Goal: Task Accomplishment & Management: Complete application form

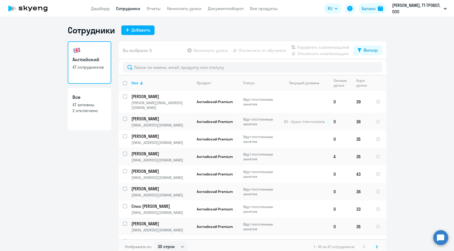
select select "30"
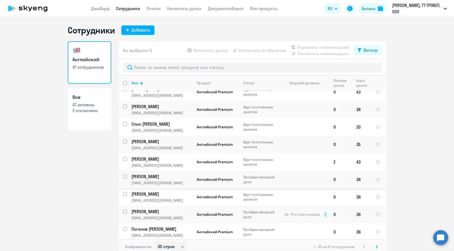
scroll to position [83, 0]
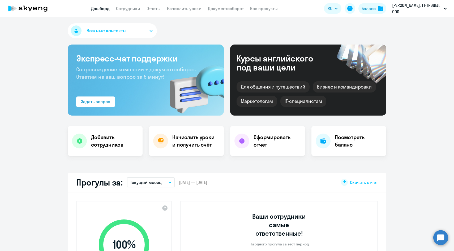
select select "30"
click at [128, 11] on app-menu-item-link "Сотрудники" at bounding box center [128, 8] width 24 height 7
click at [128, 8] on link "Сотрудники" at bounding box center [128, 8] width 24 height 5
select select "30"
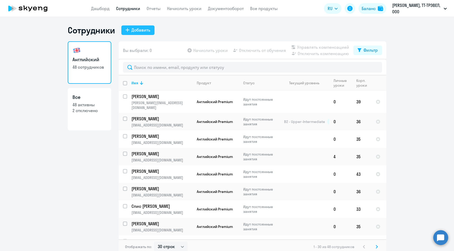
click at [146, 31] on div "Добавить" at bounding box center [140, 30] width 19 height 6
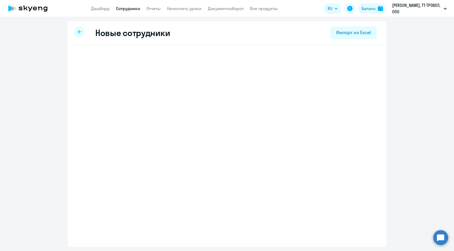
select select "english_adult_native_speaker"
select select "3"
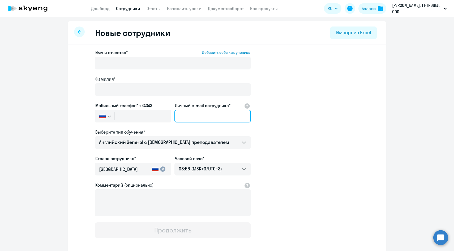
click at [185, 118] on input "Личный e-mail сотрудника*" at bounding box center [212, 116] width 76 height 13
paste input "OILeonova@sportmaster.ru"
type input "OILeonova@sportmaster.ru"
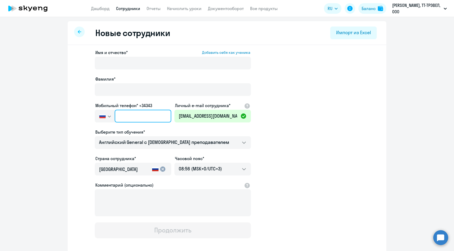
click at [142, 115] on input "text" at bounding box center [143, 116] width 57 height 13
paste input "+7 926 304-09-47"
type input "+7 926 304-09-47"
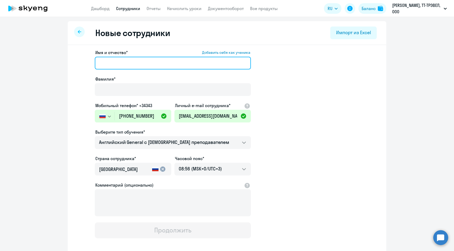
click at [130, 64] on input "Имя и отчество* Добавить себя как ученика" at bounding box center [173, 63] width 156 height 13
paste input "[PERSON_NAME]"
click at [114, 64] on input "[PERSON_NAME]" at bounding box center [173, 63] width 156 height 13
type input "Оксана"
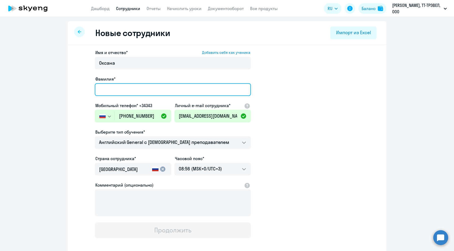
click at [117, 87] on input "Фамилия*" at bounding box center [173, 89] width 156 height 13
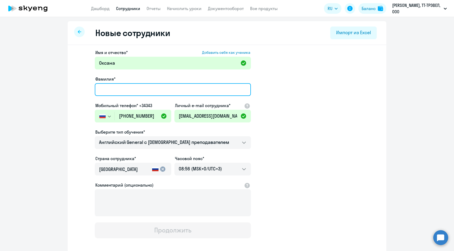
paste input "Леонова"
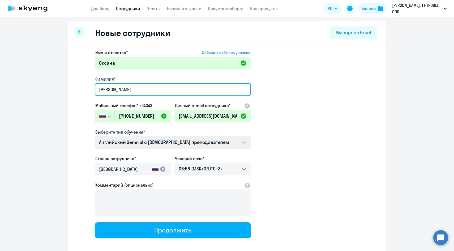
type input "Леонова"
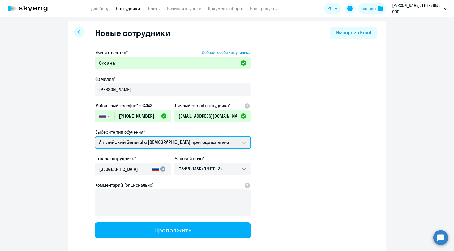
click at [120, 142] on select "Английский General с [DEMOGRAPHIC_DATA] преподавателем Премиум [DEMOGRAPHIC_DAT…" at bounding box center [173, 142] width 156 height 13
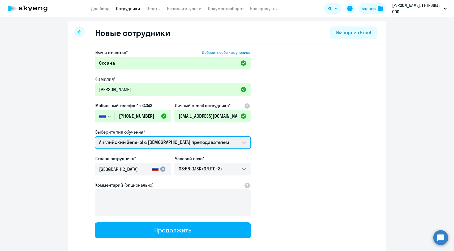
select select "english_adult_not_native_speaker_premium"
click at [95, 136] on select "Английский General с [DEMOGRAPHIC_DATA] преподавателем Премиум [DEMOGRAPHIC_DAT…" at bounding box center [173, 142] width 156 height 13
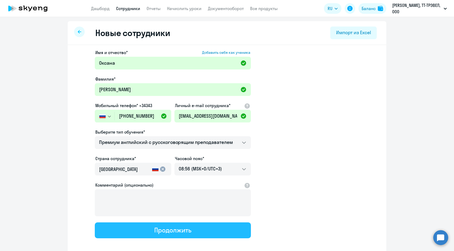
click at [148, 230] on button "Продолжить" at bounding box center [173, 231] width 156 height 16
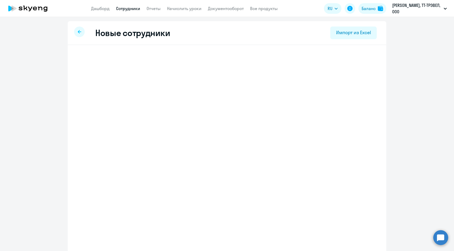
select select "english_adult_not_native_speaker_premium"
select select "3"
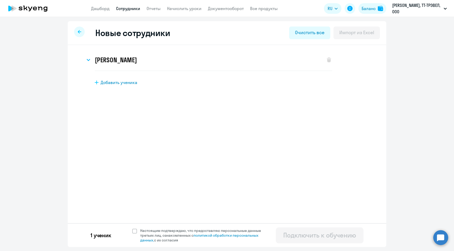
click at [151, 228] on div "1 ученик Настоящим подтверждаю, что предоставляю персональные данные третьих ли…" at bounding box center [227, 235] width 318 height 24
click at [166, 234] on span "Настоящим подтверждаю, что предоставляю персональные данные третьих лиц, ознако…" at bounding box center [203, 235] width 127 height 14
click at [132, 228] on input "Настоящим подтверждаю, что предоставляю персональные данные третьих лиц, ознако…" at bounding box center [132, 228] width 0 height 0
checkbox input "true"
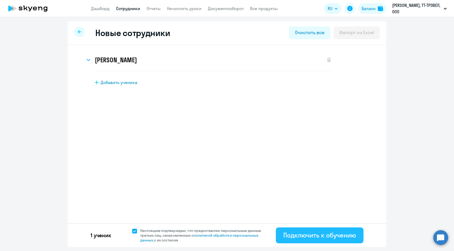
click at [286, 239] on div "Подключить к обучению" at bounding box center [319, 235] width 73 height 8
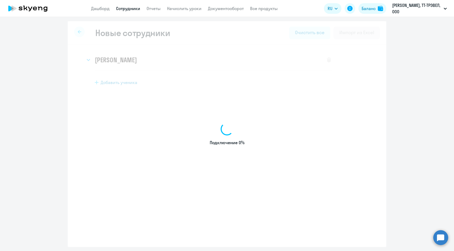
select select "english_adult_native_speaker"
select select "3"
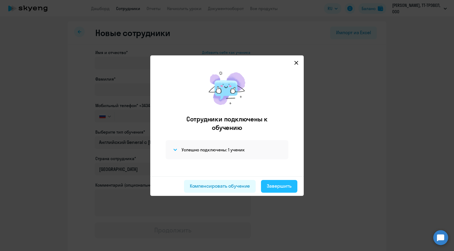
click at [280, 187] on div "Завершить" at bounding box center [279, 186] width 25 height 7
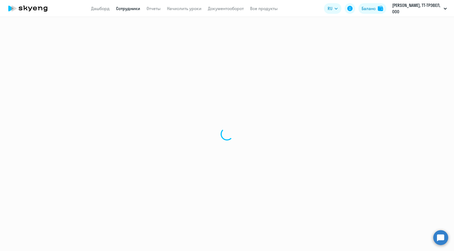
select select "30"
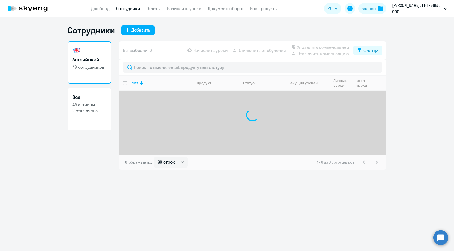
click at [144, 60] on div at bounding box center [252, 67] width 267 height 16
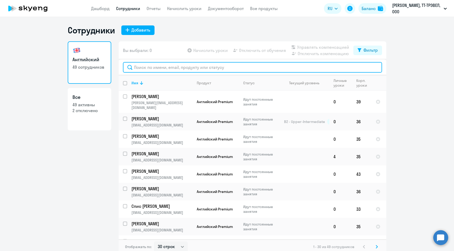
click at [144, 67] on input "text" at bounding box center [252, 67] width 259 height 11
paste input "Леонова"
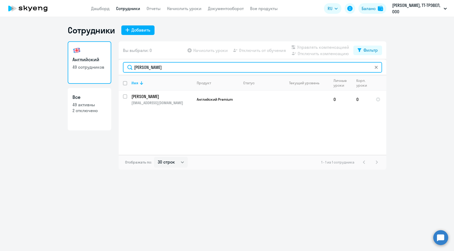
type input "Леонова"
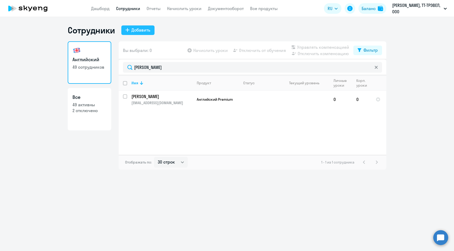
click at [147, 28] on div "Добавить" at bounding box center [140, 30] width 19 height 6
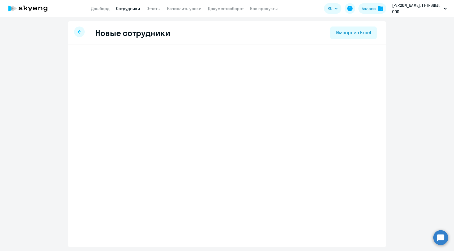
select select "english_adult_native_speaker"
select select "3"
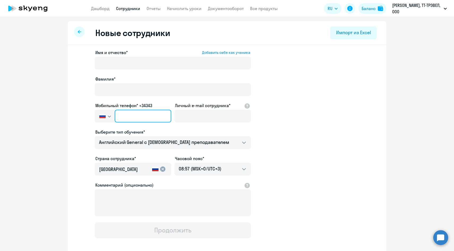
click at [161, 116] on input "text" at bounding box center [143, 116] width 57 height 13
paste input "+7 916 770-01-46"
type input "+7 916 770-01-46"
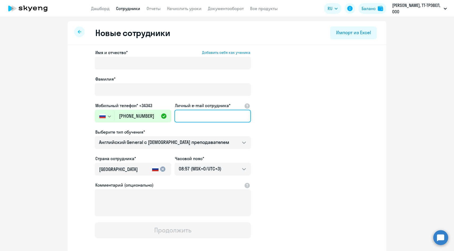
click at [188, 116] on input "Личный e-mail сотрудника*" at bounding box center [212, 116] width 76 height 13
paste input "[EMAIL_ADDRESS][DOMAIN_NAME]"
type input "[EMAIL_ADDRESS][DOMAIN_NAME]"
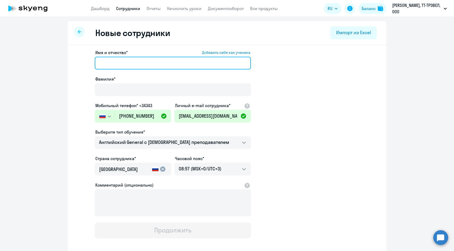
click at [149, 62] on input "Имя и отчество* Добавить себя как ученика" at bounding box center [173, 63] width 156 height 13
paste input "[PERSON_NAME]"
click at [115, 62] on input "[PERSON_NAME]" at bounding box center [173, 63] width 156 height 13
drag, startPoint x: 122, startPoint y: 62, endPoint x: 75, endPoint y: 60, distance: 47.5
click at [75, 61] on div "Имя и отчество* Добавить себя как ученика Семакова Ольга Фамилия* Мобильный тел…" at bounding box center [227, 161] width 318 height 233
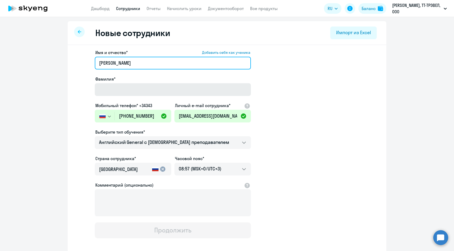
type input "Ольга"
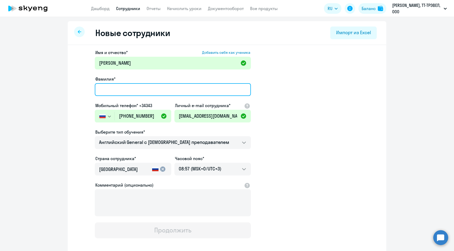
click at [109, 84] on input "Фамилия*" at bounding box center [173, 89] width 156 height 13
paste input "Семакова"
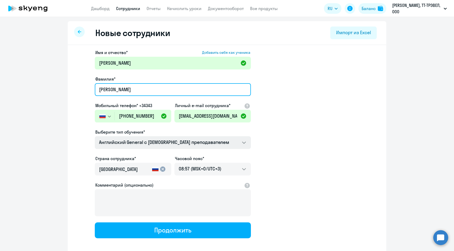
type input "Семакова"
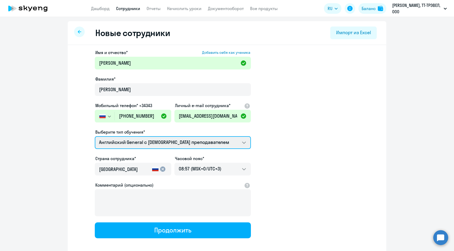
click at [124, 141] on select "Английский General с [DEMOGRAPHIC_DATA] преподавателем Премиум [DEMOGRAPHIC_DAT…" at bounding box center [173, 142] width 156 height 13
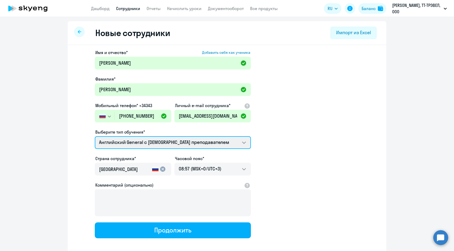
select select "english_adult_not_native_speaker_premium"
click at [95, 136] on select "Английский General с [DEMOGRAPHIC_DATA] преподавателем Премиум [DEMOGRAPHIC_DAT…" at bounding box center [173, 142] width 156 height 13
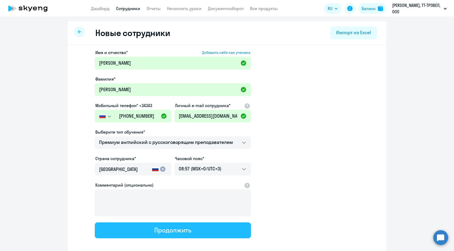
click at [139, 232] on button "Продолжить" at bounding box center [173, 231] width 156 height 16
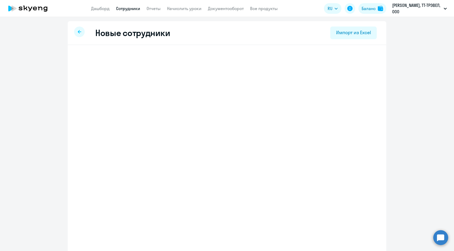
select select "english_adult_not_native_speaker_premium"
select select "3"
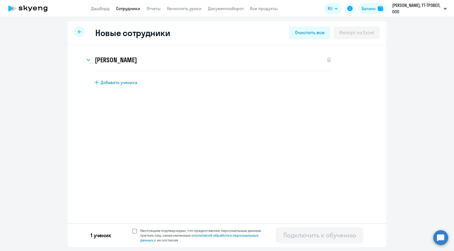
click at [151, 234] on span "Настоящим подтверждаю, что предоставляю персональные данные третьих лиц, ознако…" at bounding box center [203, 235] width 127 height 14
click at [132, 228] on input "Настоящим подтверждаю, что предоставляю персональные данные третьих лиц, ознако…" at bounding box center [132, 228] width 0 height 0
checkbox input "true"
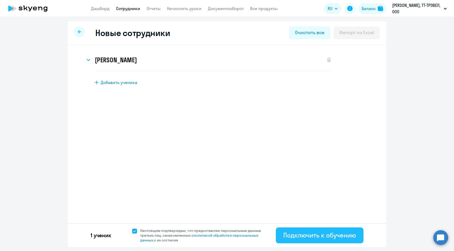
click at [282, 239] on button "Подключить к обучению" at bounding box center [320, 236] width 88 height 16
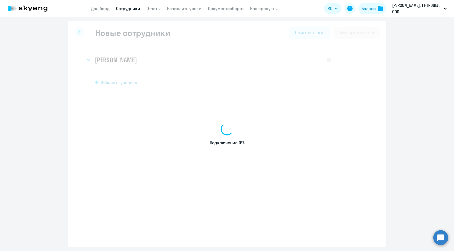
select select "english_adult_native_speaker"
select select "3"
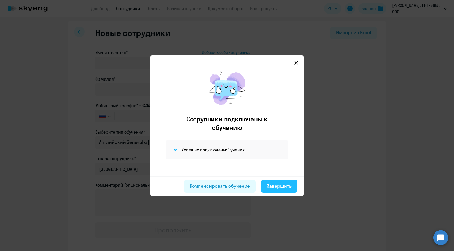
click at [275, 182] on button "Завершить" at bounding box center [279, 186] width 36 height 13
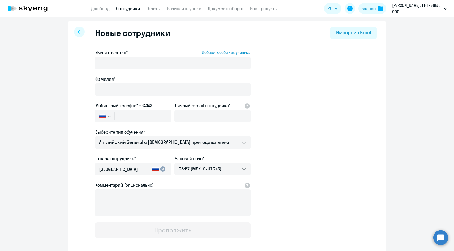
select select "30"
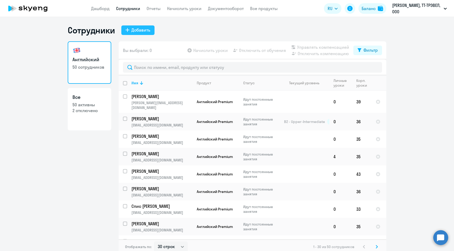
click at [137, 33] on button "Добавить" at bounding box center [137, 30] width 33 height 10
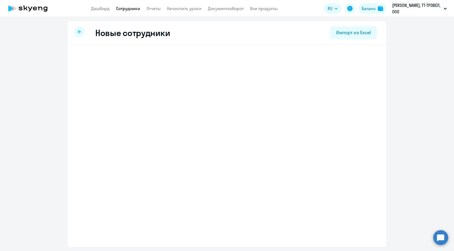
select select "english_adult_native_speaker"
select select "3"
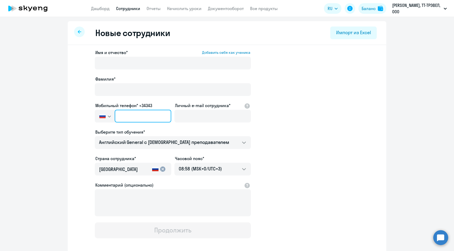
click at [162, 118] on input "text" at bounding box center [143, 116] width 57 height 13
paste input "+7 903 175-59-09"
type input "+7 903 175-59-09"
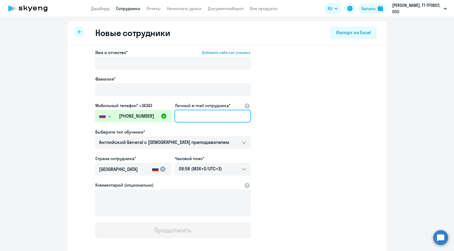
click at [189, 119] on input "Личный e-mail сотрудника*" at bounding box center [212, 116] width 76 height 13
paste input "IAAndreev@sportmaster.ru"
type input "IAAndreev@sportmaster.ru"
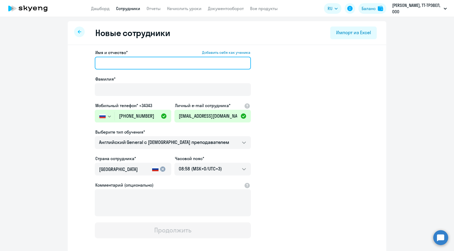
click at [128, 65] on input "Имя и отчество* Добавить себя как ученика" at bounding box center [173, 63] width 156 height 13
paste input "[PERSON_NAME]"
drag, startPoint x: 119, startPoint y: 64, endPoint x: 70, endPoint y: 63, distance: 48.8
click at [70, 64] on div "Имя и отчество* Добавить себя как ученика Андреев Илья Фамилия* Мобильный телеф…" at bounding box center [227, 161] width 318 height 233
type input "Илья"
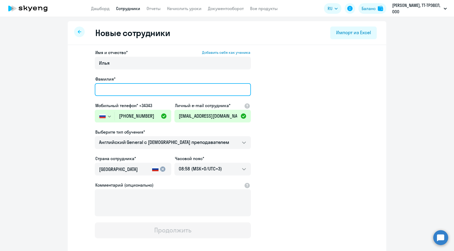
click at [118, 88] on input "Фамилия*" at bounding box center [173, 89] width 156 height 13
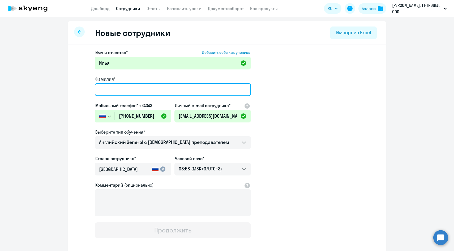
paste input "Андреев"
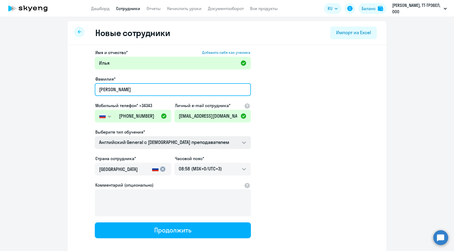
type input "Андреев"
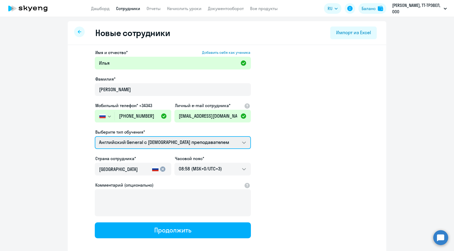
click at [130, 146] on select "Английский General с [DEMOGRAPHIC_DATA] преподавателем Премиум [DEMOGRAPHIC_DAT…" at bounding box center [173, 142] width 156 height 13
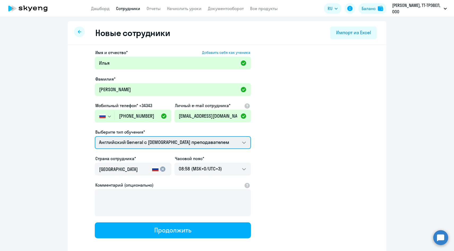
select select "english_adult_not_native_speaker_premium"
click at [95, 136] on select "Английский General с [DEMOGRAPHIC_DATA] преподавателем Премиум [DEMOGRAPHIC_DAT…" at bounding box center [173, 142] width 156 height 13
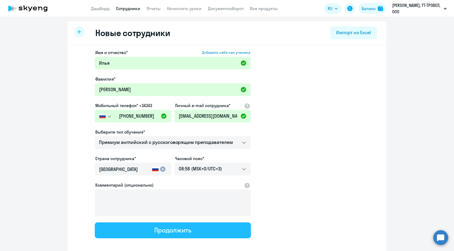
click at [141, 229] on button "Продолжить" at bounding box center [173, 231] width 156 height 16
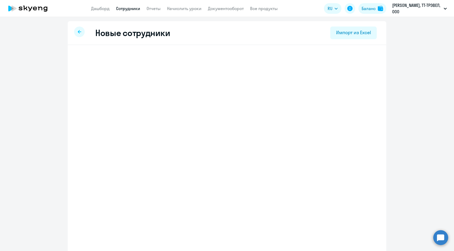
select select "english_adult_not_native_speaker_premium"
select select "3"
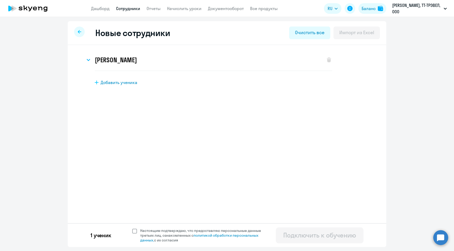
click at [134, 230] on span at bounding box center [134, 231] width 5 height 5
click at [132, 228] on input "Настоящим подтверждаю, что предоставляю персональные данные третьих лиц, ознако…" at bounding box center [132, 228] width 0 height 0
checkbox input "true"
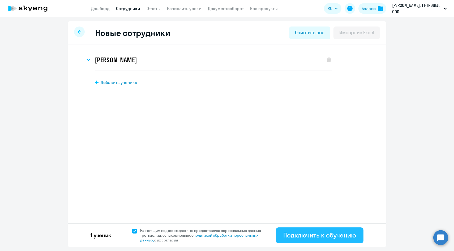
click at [304, 237] on div "Подключить к обучению" at bounding box center [319, 235] width 73 height 8
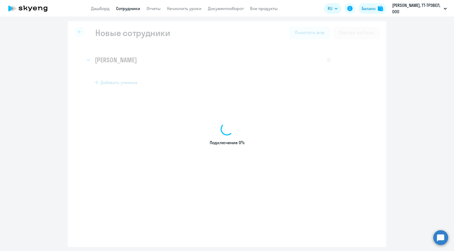
select select "english_adult_native_speaker"
select select "3"
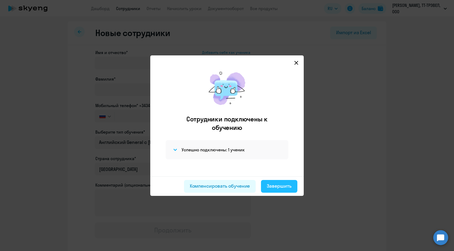
click at [282, 187] on div "Завершить" at bounding box center [279, 186] width 25 height 7
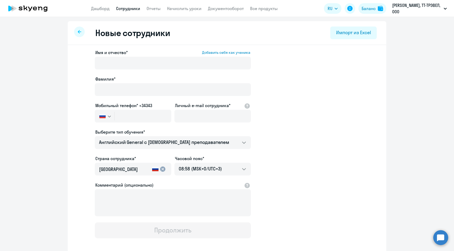
select select "30"
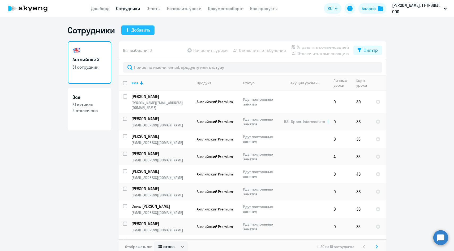
click at [143, 32] on div "Добавить" at bounding box center [140, 30] width 19 height 6
select select "english_adult_native_speaker"
select select "3"
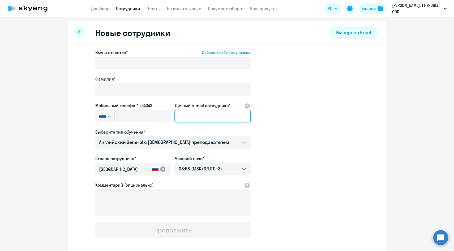
click at [198, 115] on input "Личный e-mail сотрудника*" at bounding box center [212, 116] width 76 height 13
paste input "APozyaeva@sportmaster.ru"
type input "APozyaeva@sportmaster.ru"
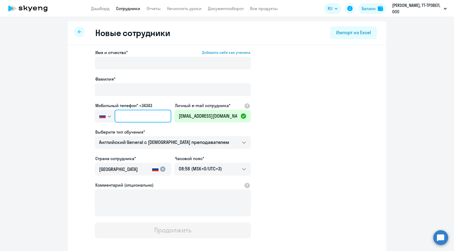
click at [137, 117] on input "text" at bounding box center [143, 116] width 57 height 13
paste input "+7 968 847-01-99"
type input "+7 968 847-01-99"
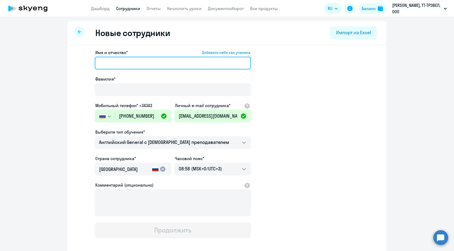
click at [160, 67] on input "Имя и отчество* Добавить себя как ученика" at bounding box center [173, 63] width 156 height 13
paste input "[PERSON_NAME]"
drag, startPoint x: 119, startPoint y: 62, endPoint x: 72, endPoint y: 61, distance: 46.7
click at [72, 61] on div "Имя и отчество* Добавить себя как ученика Позяева Алена Фамилия* Мобильный теле…" at bounding box center [227, 161] width 318 height 233
type input "Алена"
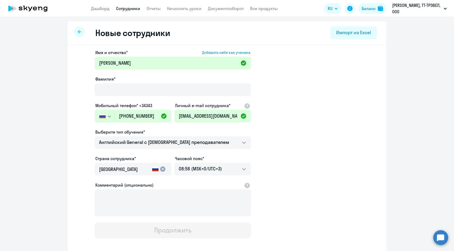
click at [126, 83] on div "Фамилия*" at bounding box center [173, 87] width 156 height 22
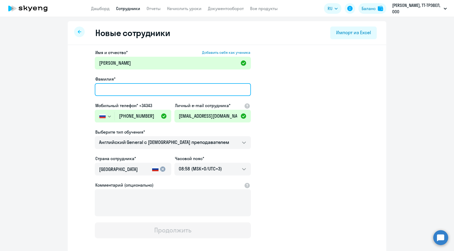
click at [124, 88] on input "Фамилия*" at bounding box center [173, 89] width 156 height 13
paste input "Позяева"
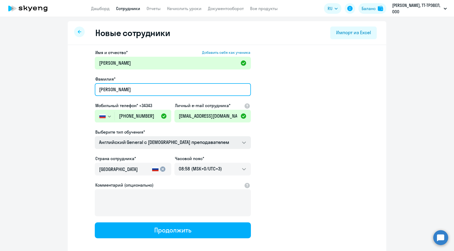
type input "Позяева"
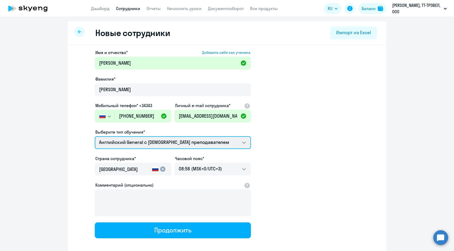
click at [136, 141] on select "Английский General с [DEMOGRAPHIC_DATA] преподавателем Премиум [DEMOGRAPHIC_DAT…" at bounding box center [173, 142] width 156 height 13
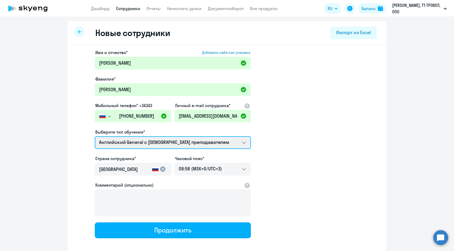
select select "english_adult_not_native_speaker_premium"
click at [95, 136] on select "Английский General с [DEMOGRAPHIC_DATA] преподавателем Премиум [DEMOGRAPHIC_DAT…" at bounding box center [173, 142] width 156 height 13
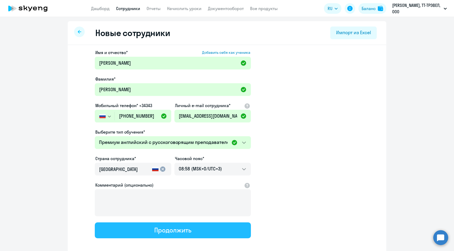
click at [146, 226] on button "Продолжить" at bounding box center [173, 231] width 156 height 16
select select "english_adult_not_native_speaker_premium"
select select "3"
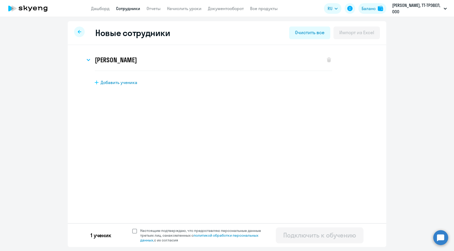
click at [141, 231] on span "Настоящим подтверждаю, что предоставляю персональные данные третьих лиц, ознако…" at bounding box center [203, 235] width 127 height 14
click at [132, 228] on input "Настоящим подтверждаю, что предоставляю персональные данные третьих лиц, ознако…" at bounding box center [132, 228] width 0 height 0
checkbox input "true"
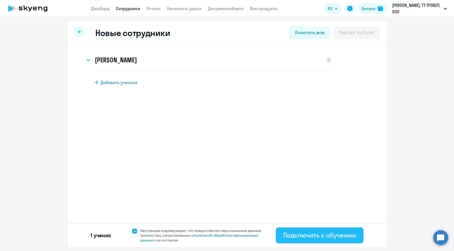
click at [293, 238] on div "Подключить к обучению" at bounding box center [319, 235] width 73 height 8
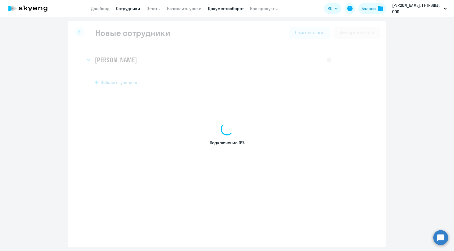
select select "english_adult_native_speaker"
select select "3"
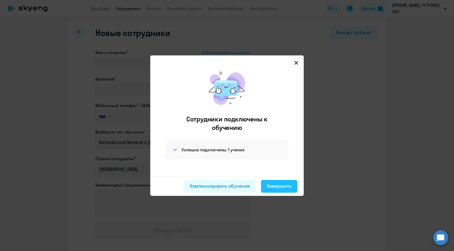
click at [273, 190] on button "Завершить" at bounding box center [279, 186] width 36 height 13
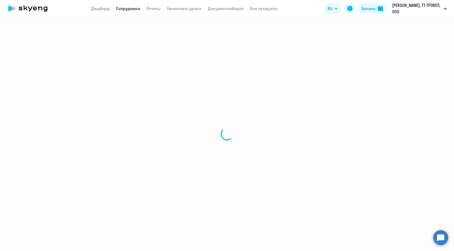
select select "30"
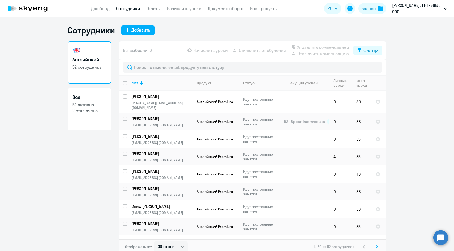
click at [148, 24] on div "Сотрудники Добавить Английский 52 сотрудника Все 52 активно 2 отключено Вы выбр…" at bounding box center [227, 134] width 454 height 234
click at [147, 28] on div "Добавить" at bounding box center [140, 30] width 19 height 6
select select "english_adult_native_speaker"
select select "3"
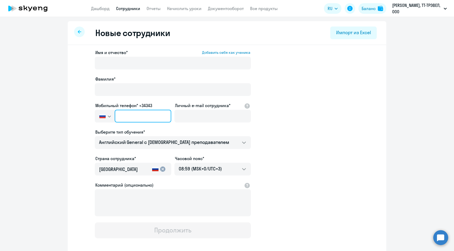
click at [162, 113] on input "text" at bounding box center [143, 116] width 57 height 13
paste input "+7 916 928-02-60"
type input "+7 916 928-02-60"
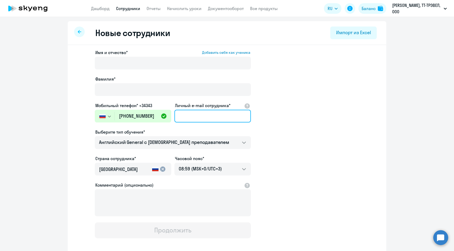
click at [188, 115] on input "Личный e-mail сотрудника*" at bounding box center [212, 116] width 76 height 13
paste input "[EMAIL_ADDRESS][DOMAIN_NAME]"
type input "[EMAIL_ADDRESS][DOMAIN_NAME]"
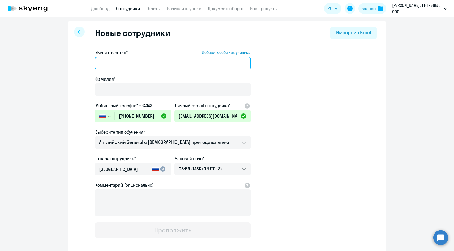
click at [144, 63] on input "Имя и отчество* Добавить себя как ученика" at bounding box center [173, 63] width 156 height 13
paste input "[PERSON_NAME]"
drag, startPoint x: 123, startPoint y: 62, endPoint x: 71, endPoint y: 62, distance: 52.3
click at [71, 62] on div "Имя и отчество* Добавить себя как ученика Семенова Алина Фамилия* Мобильный тел…" at bounding box center [227, 161] width 318 height 233
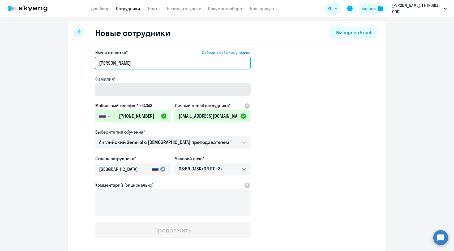
type input "Алина"
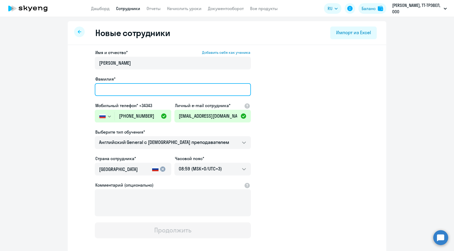
click at [123, 91] on input "Фамилия*" at bounding box center [173, 89] width 156 height 13
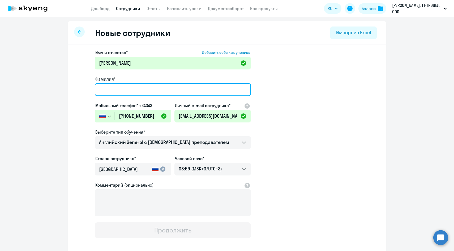
paste input "Семенова"
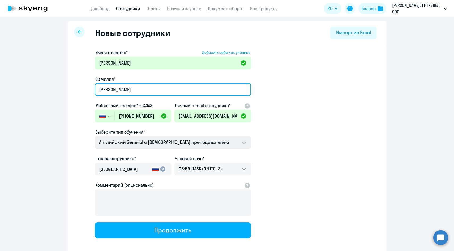
type input "Семенова"
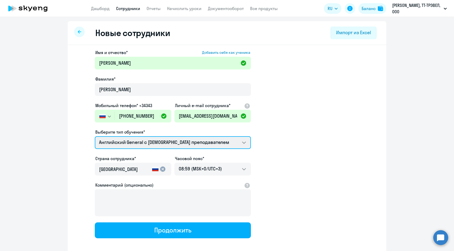
click at [112, 141] on select "Английский General с [DEMOGRAPHIC_DATA] преподавателем Премиум [DEMOGRAPHIC_DAT…" at bounding box center [173, 142] width 156 height 13
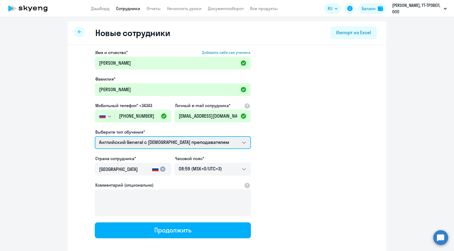
select select "english_adult_not_native_speaker_premium"
click at [95, 136] on select "Английский General с [DEMOGRAPHIC_DATA] преподавателем Премиум [DEMOGRAPHIC_DAT…" at bounding box center [173, 142] width 156 height 13
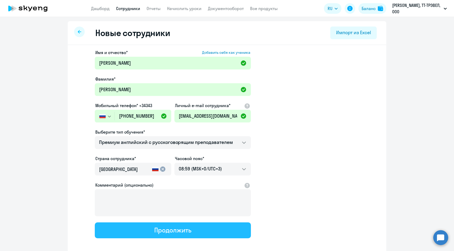
click at [136, 232] on button "Продолжить" at bounding box center [173, 231] width 156 height 16
select select "english_adult_not_native_speaker_premium"
select select "3"
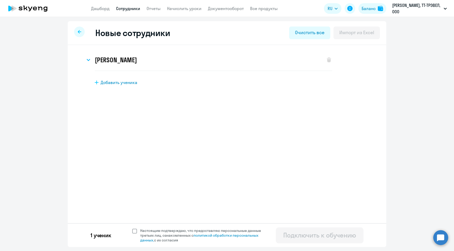
click at [136, 233] on span at bounding box center [134, 231] width 5 height 5
click at [132, 228] on input "Настоящим подтверждаю, что предоставляю персональные данные третьих лиц, ознако…" at bounding box center [132, 228] width 0 height 0
checkbox input "true"
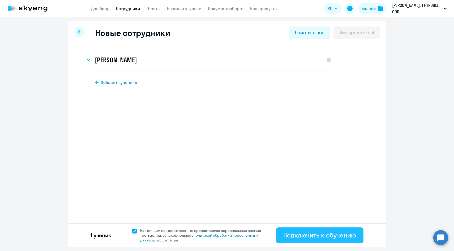
click at [292, 231] on button "Подключить к обучению" at bounding box center [320, 236] width 88 height 16
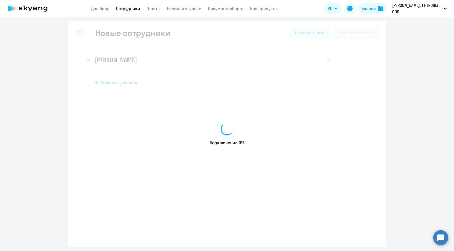
select select "english_adult_native_speaker"
select select "3"
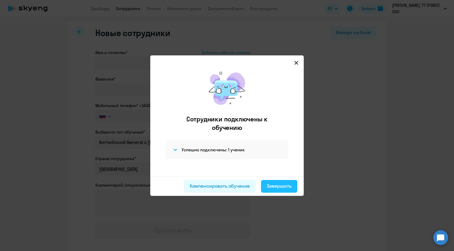
click at [271, 188] on div "Завершить" at bounding box center [279, 186] width 25 height 7
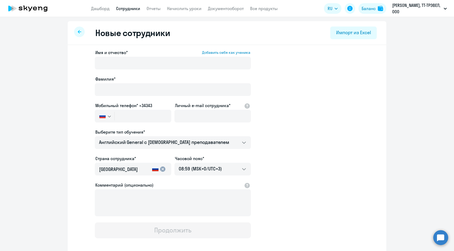
select select "30"
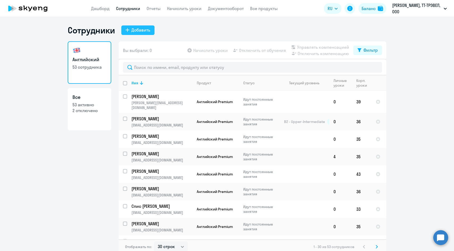
click at [133, 33] on div "Добавить" at bounding box center [140, 30] width 19 height 6
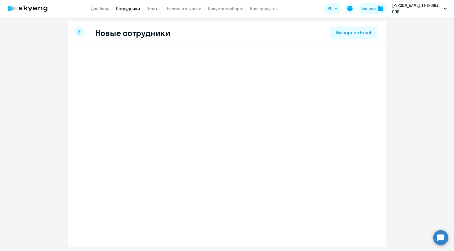
select select "english_adult_native_speaker"
select select "3"
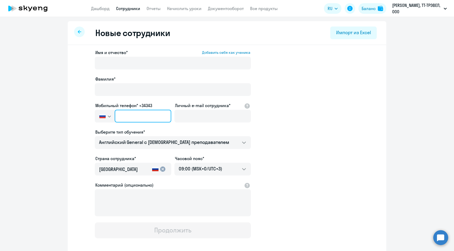
click at [159, 115] on input "text" at bounding box center [143, 116] width 57 height 13
paste input "+7 977 536-11-22"
type input "+7 977 536-11-22"
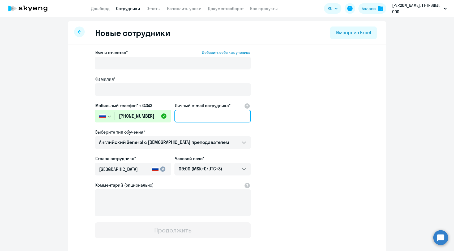
click at [190, 113] on input "Личный e-mail сотрудника*" at bounding box center [212, 116] width 76 height 13
paste input "DeIvanov@sportmaster.ru"
type input "DeIvanov@sportmaster.ru"
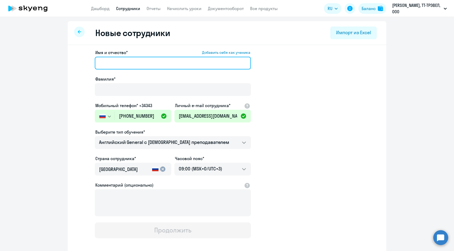
click at [152, 62] on input "Имя и отчество* Добавить себя как ученика" at bounding box center [173, 63] width 156 height 13
paste input "[PERSON_NAME]"
drag, startPoint x: 117, startPoint y: 62, endPoint x: 54, endPoint y: 61, distance: 62.6
click at [55, 62] on ng-component "Новые сотрудники Импорт из Excel Имя и отчество* Добавить себя как ученика Иван…" at bounding box center [227, 149] width 454 height 257
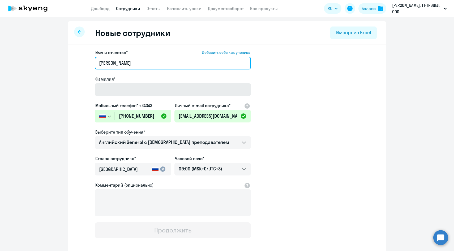
type input "Денис"
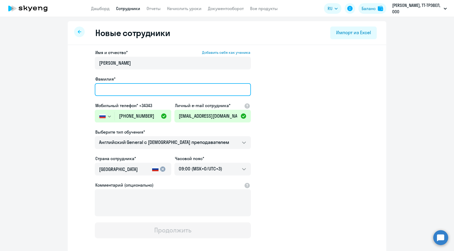
click at [107, 87] on input "Фамилия*" at bounding box center [173, 89] width 156 height 13
paste input "Иванов"
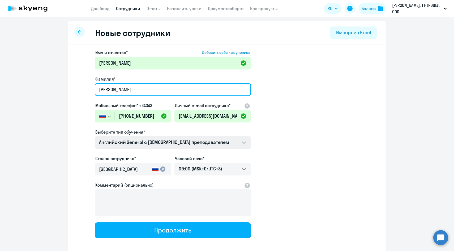
type input "Иванов"
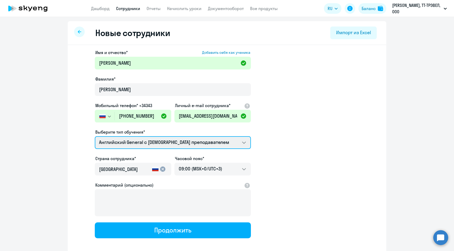
click at [128, 144] on select "Английский General с [DEMOGRAPHIC_DATA] преподавателем Премиум [DEMOGRAPHIC_DAT…" at bounding box center [173, 142] width 156 height 13
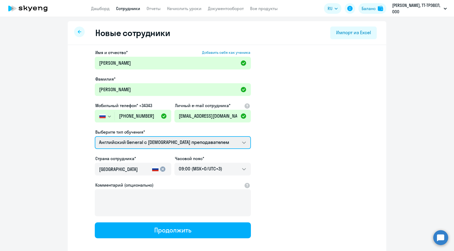
select select "english_adult_not_native_speaker_premium"
click at [95, 136] on select "Английский General с [DEMOGRAPHIC_DATA] преподавателем Премиум [DEMOGRAPHIC_DAT…" at bounding box center [173, 142] width 156 height 13
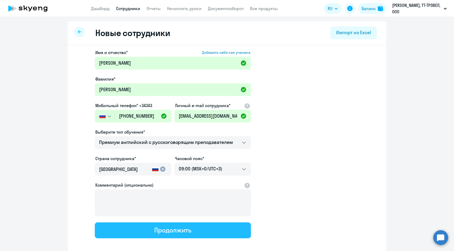
click at [142, 233] on button "Продолжить" at bounding box center [173, 231] width 156 height 16
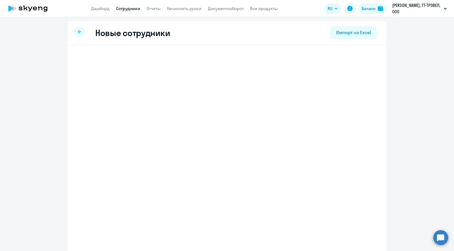
select select "english_adult_not_native_speaker_premium"
select select "3"
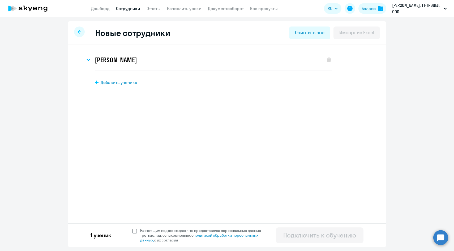
click at [141, 231] on span "Настоящим подтверждаю, что предоставляю персональные данные третьих лиц, ознако…" at bounding box center [203, 235] width 127 height 14
click at [132, 228] on input "Настоящим подтверждаю, что предоставляю персональные данные третьих лиц, ознако…" at bounding box center [132, 228] width 0 height 0
checkbox input "true"
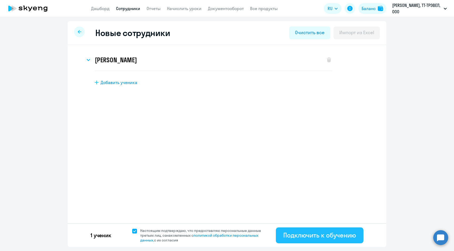
click at [292, 239] on div "Подключить к обучению" at bounding box center [319, 235] width 73 height 8
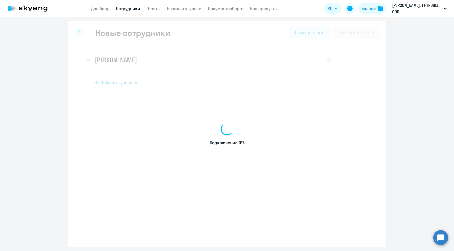
select select "english_adult_native_speaker"
select select "3"
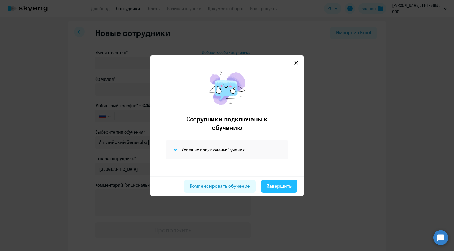
click at [277, 188] on div "Завершить" at bounding box center [279, 186] width 25 height 7
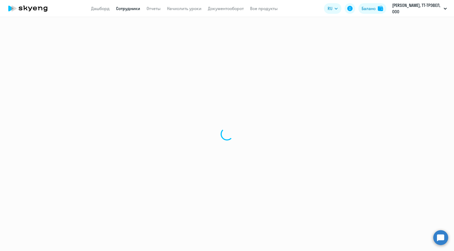
select select "30"
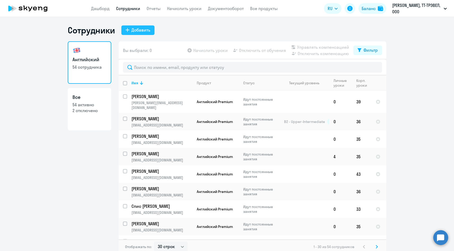
click at [145, 31] on div "Добавить" at bounding box center [140, 30] width 19 height 6
select select "english_adult_native_speaker"
select select "3"
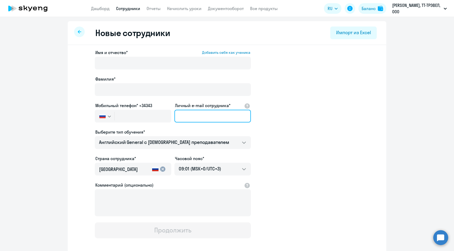
click at [193, 117] on input "Личный e-mail сотрудника*" at bounding box center [212, 116] width 76 height 13
paste input "OAVasileva@sportmaster.ru"
type input "OAVasileva@sportmaster.ru"
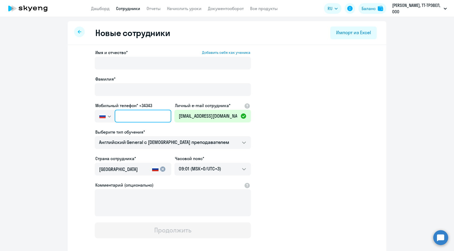
click at [134, 120] on input "text" at bounding box center [143, 116] width 57 height 13
paste input "+7 919 726-91-10"
type input "+7 919 726-91-10"
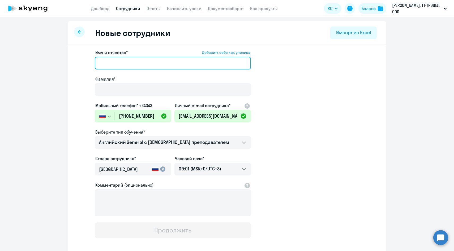
click at [134, 62] on input "Имя и отчество* Добавить себя как ученика" at bounding box center [173, 63] width 156 height 13
paste input "Васильева Ольга"
drag, startPoint x: 124, startPoint y: 63, endPoint x: 63, endPoint y: 61, distance: 60.8
click at [63, 61] on ng-component "Новые сотрудники Импорт из Excel Имя и отчество* Добавить себя как ученика Васи…" at bounding box center [227, 149] width 454 height 257
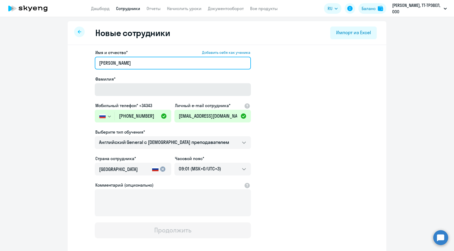
type input "Ольга"
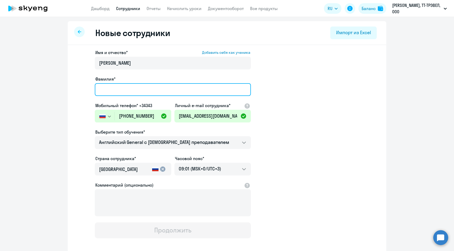
click at [123, 85] on input "Фамилия*" at bounding box center [173, 89] width 156 height 13
paste input "Васильева"
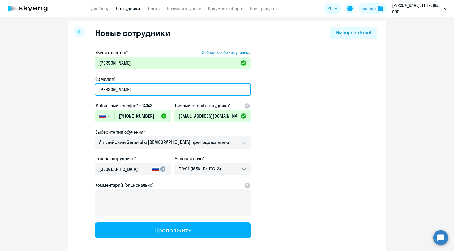
scroll to position [27, 0]
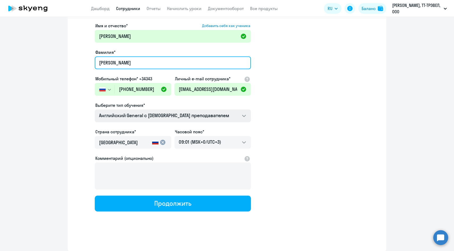
type input "Васильева"
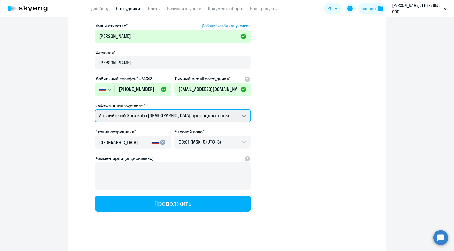
click at [114, 114] on select "Английский General с [DEMOGRAPHIC_DATA] преподавателем Премиум [DEMOGRAPHIC_DAT…" at bounding box center [173, 116] width 156 height 13
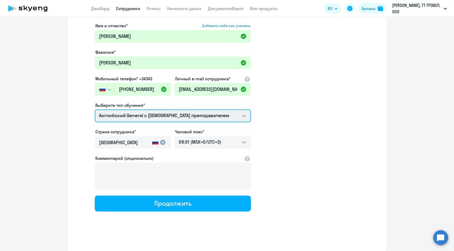
select select "english_adult_not_native_speaker_premium"
click at [95, 110] on select "Английский General с [DEMOGRAPHIC_DATA] преподавателем Премиум [DEMOGRAPHIC_DAT…" at bounding box center [173, 116] width 156 height 13
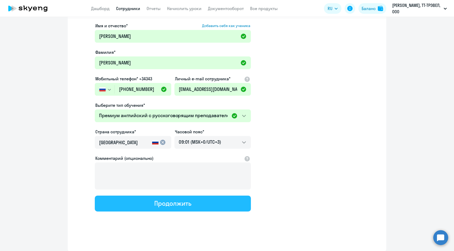
click at [129, 203] on button "Продолжить" at bounding box center [173, 204] width 156 height 16
select select "english_adult_not_native_speaker_premium"
select select "3"
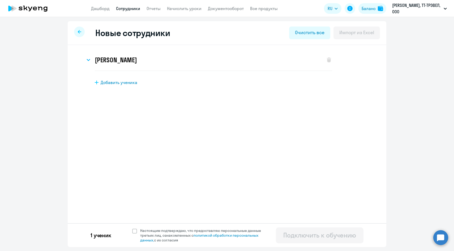
scroll to position [0, 0]
click at [137, 232] on span "Настоящим подтверждаю, что предоставляю персональные данные третьих лиц, ознако…" at bounding box center [202, 235] width 130 height 14
click at [132, 228] on input "Настоящим подтверждаю, что предоставляю персональные данные третьих лиц, ознако…" at bounding box center [132, 228] width 0 height 0
checkbox input "true"
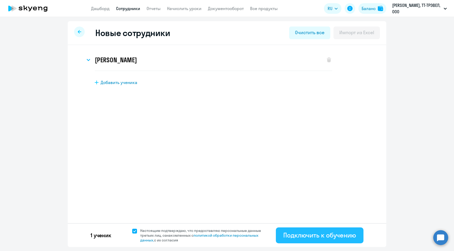
click at [297, 239] on div "Подключить к обучению" at bounding box center [319, 235] width 73 height 8
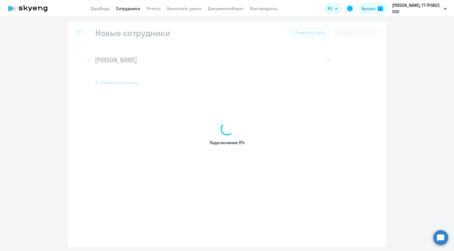
select select "english_adult_native_speaker"
select select "3"
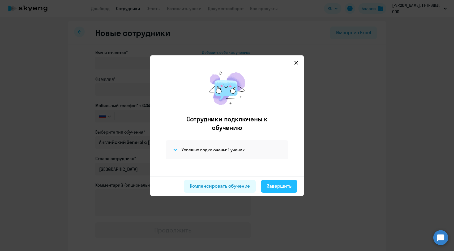
click at [281, 189] on div "Завершить" at bounding box center [279, 186] width 25 height 7
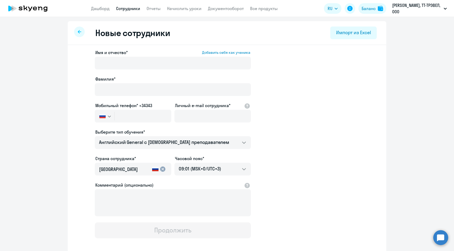
select select "30"
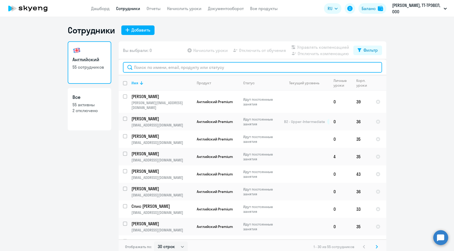
click at [153, 66] on input "text" at bounding box center [252, 67] width 259 height 11
paste input "Васильева"
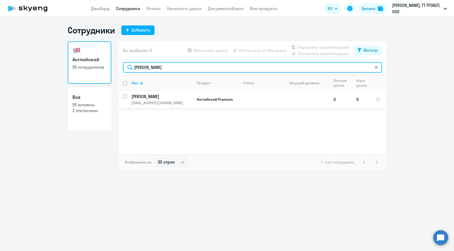
type input "Васильева"
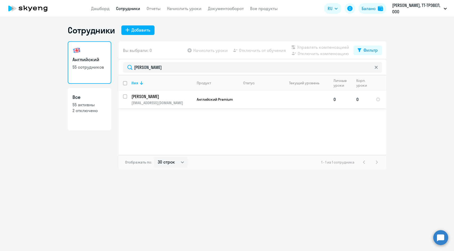
click at [158, 100] on td "Васильева Ольга Александровна chanadrabong@mail.ru" at bounding box center [159, 100] width 65 height 18
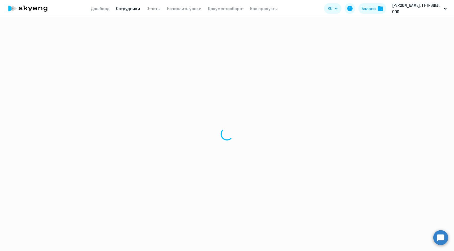
select select "english"
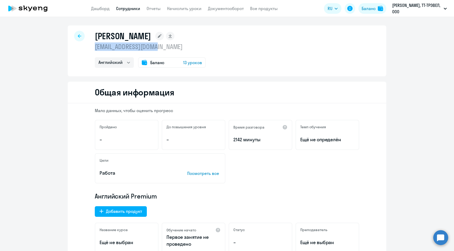
drag, startPoint x: 169, startPoint y: 48, endPoint x: 94, endPoint y: 47, distance: 74.3
click at [94, 47] on div "Васильева Ольга Александровна chanadrabong@mail.ru Английский Баланс 13 уроков" at bounding box center [227, 50] width 318 height 51
copy p "[EMAIL_ADDRESS][DOMAIN_NAME]"
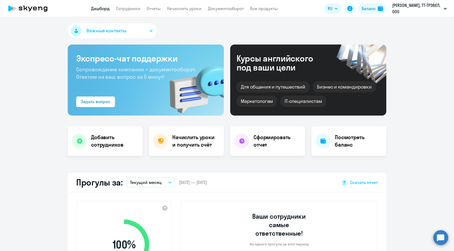
select select "30"
click at [132, 6] on link "Сотрудники" at bounding box center [128, 8] width 24 height 5
select select "30"
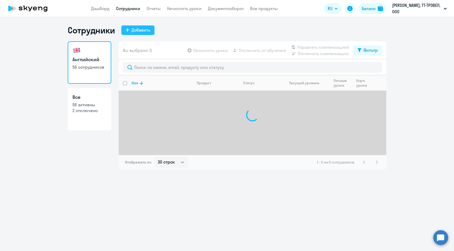
click at [146, 30] on div "Добавить" at bounding box center [140, 30] width 19 height 6
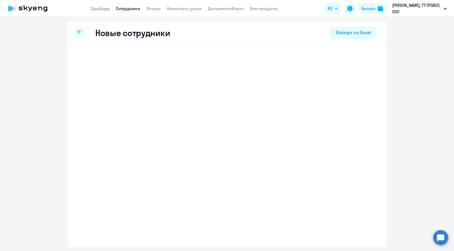
select select "english_adult_native_speaker"
select select "3"
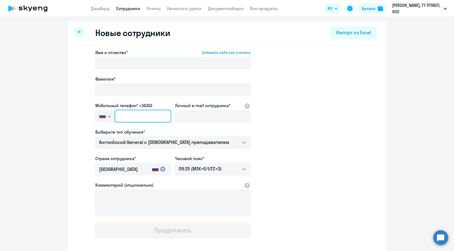
click at [160, 113] on input "text" at bounding box center [143, 116] width 57 height 13
paste input "[PHONE_NUMBER]"
type input "[PHONE_NUMBER]"
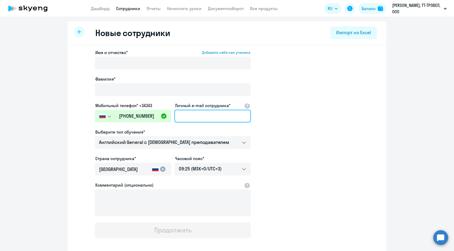
click at [193, 115] on input "Личный e-mail сотрудника*" at bounding box center [212, 116] width 76 height 13
paste input "[EMAIL_ADDRESS][DOMAIN_NAME]"
type input "[EMAIL_ADDRESS][DOMAIN_NAME]"
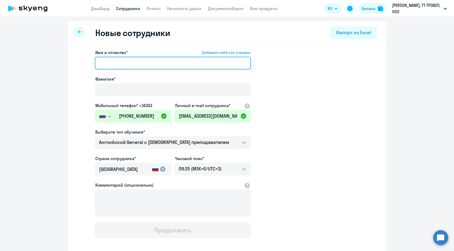
click at [161, 65] on input "Имя и отчество* Добавить себя как ученика" at bounding box center [173, 63] width 156 height 13
paste input "[PERSON_NAME]"
drag, startPoint x: 122, startPoint y: 63, endPoint x: 64, endPoint y: 62, distance: 57.9
click at [64, 62] on ng-component "Новые сотрудники Импорт из Excel Имя и отчество* Добавить себя как ученика [PER…" at bounding box center [227, 149] width 454 height 257
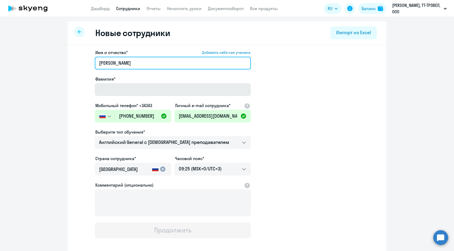
type input "[PERSON_NAME]"
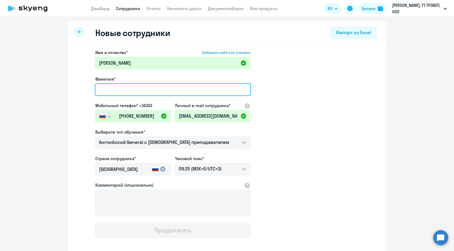
click at [114, 92] on input "Фамилия*" at bounding box center [173, 89] width 156 height 13
paste input "Неретина"
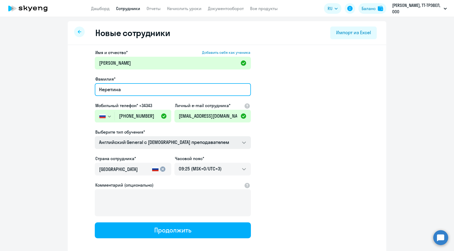
type input "Неретина"
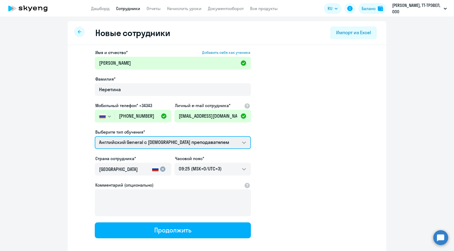
click at [109, 143] on select "Английский General с [DEMOGRAPHIC_DATA] преподавателем Премиум [DEMOGRAPHIC_DAT…" at bounding box center [173, 142] width 156 height 13
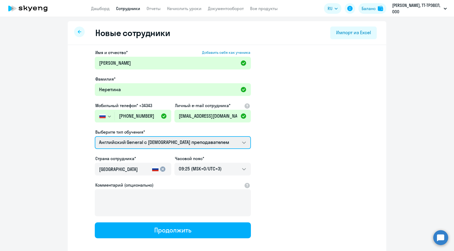
select select "english_adult_not_native_speaker_premium"
click at [95, 136] on select "Английский General с [DEMOGRAPHIC_DATA] преподавателем Премиум [DEMOGRAPHIC_DAT…" at bounding box center [173, 142] width 156 height 13
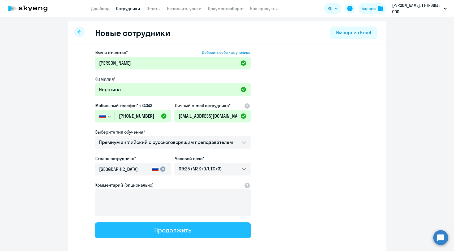
click at [128, 233] on button "Продолжить" at bounding box center [173, 231] width 156 height 16
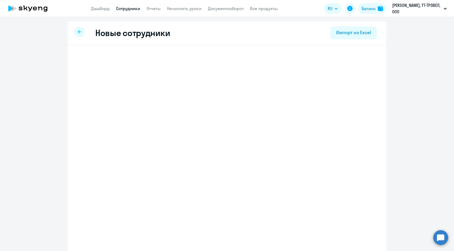
select select "english_adult_not_native_speaker_premium"
select select "3"
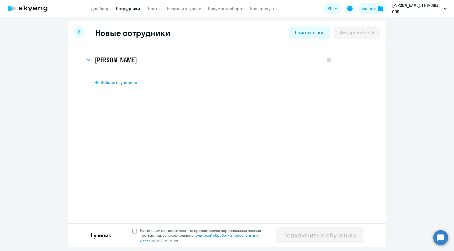
click at [143, 232] on span "Настоящим подтверждаю, что предоставляю персональные данные третьих лиц, ознако…" at bounding box center [203, 235] width 127 height 14
click at [132, 228] on input "Настоящим подтверждаю, что предоставляю персональные данные третьих лиц, ознако…" at bounding box center [132, 228] width 0 height 0
checkbox input "true"
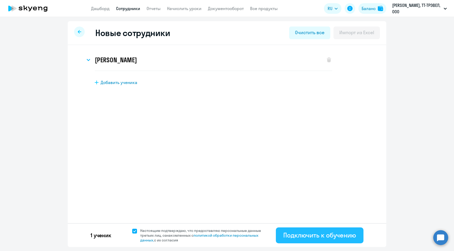
click at [287, 239] on div "Подключить к обучению" at bounding box center [319, 235] width 73 height 8
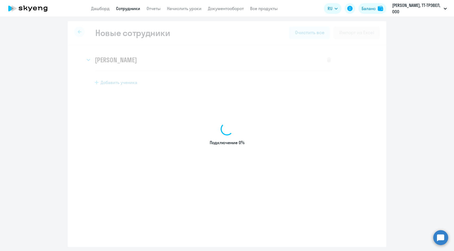
select select "english_adult_native_speaker"
select select "3"
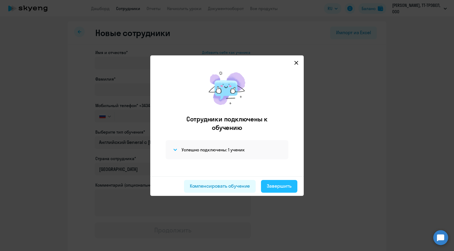
click at [282, 189] on div "Завершить" at bounding box center [279, 186] width 25 height 7
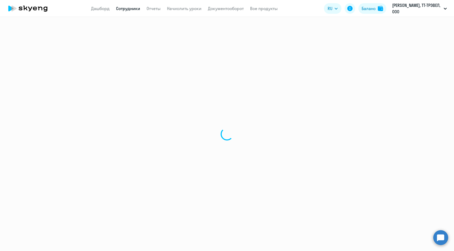
select select "30"
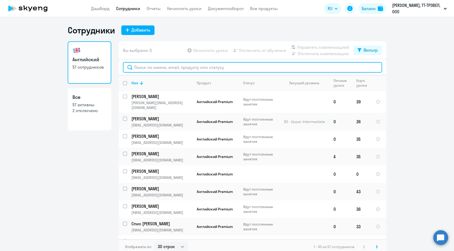
click at [144, 67] on input "text" at bounding box center [252, 67] width 259 height 11
paste input "Неретина"
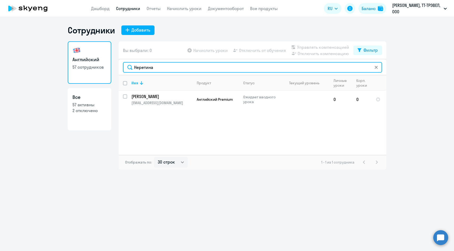
type input "Неретина"
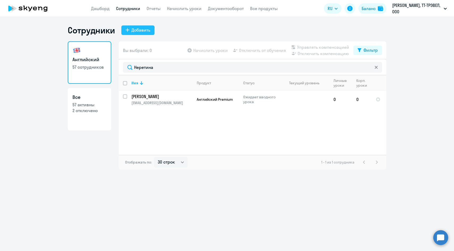
click at [142, 28] on div "Добавить" at bounding box center [140, 30] width 19 height 6
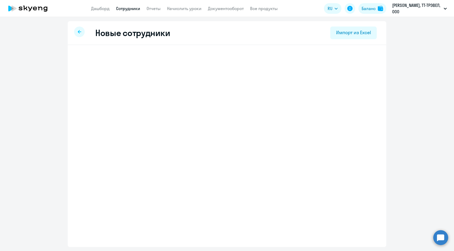
select select "english_adult_native_speaker"
select select "3"
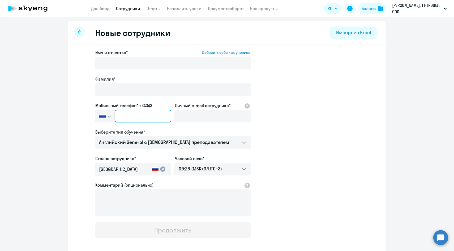
click at [161, 113] on input "text" at bounding box center [143, 116] width 57 height 13
paste input "[PHONE_NUMBER]"
type input "[PHONE_NUMBER]"
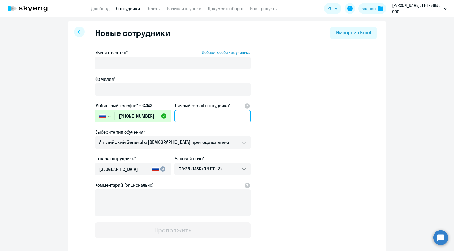
click at [188, 115] on input "Личный e-mail сотрудника*" at bounding box center [212, 116] width 76 height 13
paste input "[EMAIL_ADDRESS][DOMAIN_NAME]"
type input "[EMAIL_ADDRESS][DOMAIN_NAME]"
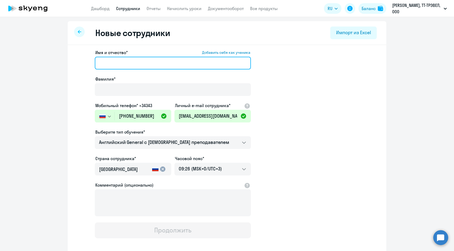
click at [145, 62] on input "Имя и отчество* Добавить себя как ученика" at bounding box center [173, 63] width 156 height 13
paste input "[PERSON_NAME]"
drag, startPoint x: 126, startPoint y: 62, endPoint x: 68, endPoint y: 59, distance: 57.7
click at [68, 60] on div "Имя и отчество* Добавить себя как ученика [PERSON_NAME]* Мобильный телефон* +34…" at bounding box center [227, 161] width 318 height 233
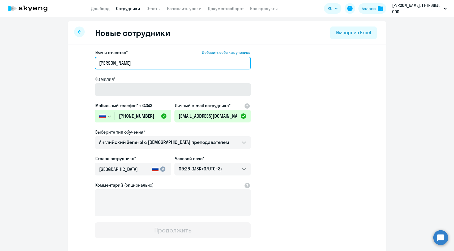
type input "[PERSON_NAME]"
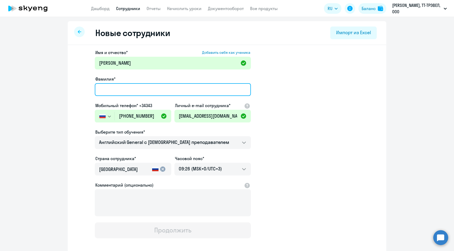
click at [124, 90] on input "Фамилия*" at bounding box center [173, 89] width 156 height 13
paste input "[PERSON_NAME]"
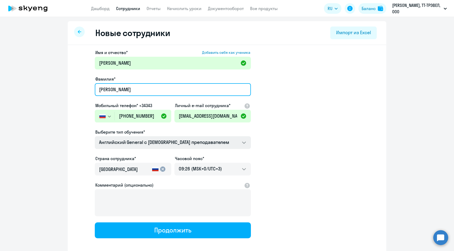
type input "[PERSON_NAME]"
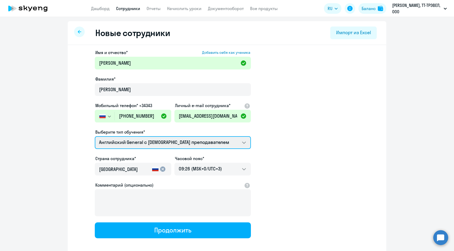
click at [112, 143] on select "Английский General с [DEMOGRAPHIC_DATA] преподавателем Премиум [DEMOGRAPHIC_DAT…" at bounding box center [173, 142] width 156 height 13
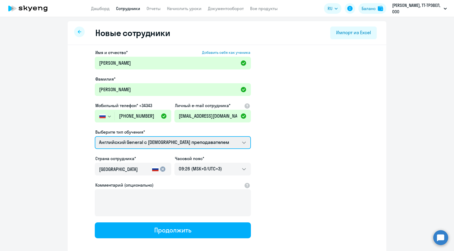
select select "english_adult_not_native_speaker_premium"
click at [95, 136] on select "Английский General с [DEMOGRAPHIC_DATA] преподавателем Премиум [DEMOGRAPHIC_DAT…" at bounding box center [173, 142] width 156 height 13
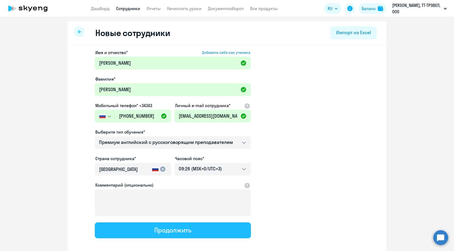
click at [134, 226] on button "Продолжить" at bounding box center [173, 231] width 156 height 16
select select "english_adult_not_native_speaker_premium"
select select "3"
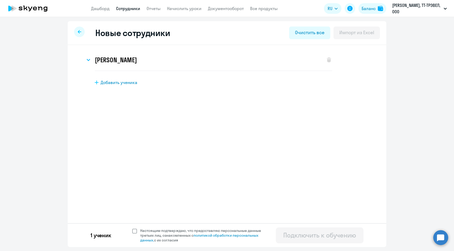
click at [143, 232] on span "Настоящим подтверждаю, что предоставляю персональные данные третьих лиц, ознако…" at bounding box center [203, 235] width 127 height 14
click at [132, 228] on input "Настоящим подтверждаю, что предоставляю персональные данные третьих лиц, ознако…" at bounding box center [132, 228] width 0 height 0
checkbox input "true"
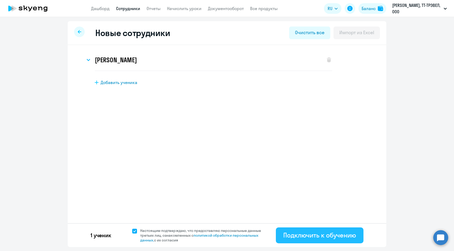
click at [302, 235] on div "Подключить к обучению" at bounding box center [319, 235] width 73 height 8
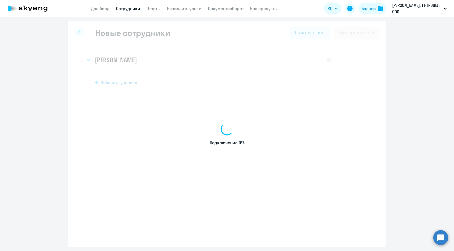
select select "english_adult_native_speaker"
select select "3"
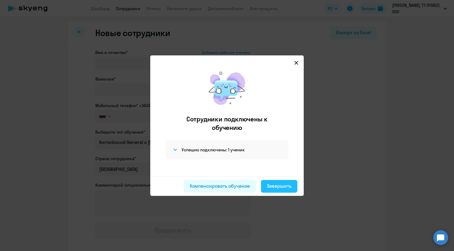
click at [277, 188] on div "Завершить" at bounding box center [279, 186] width 25 height 7
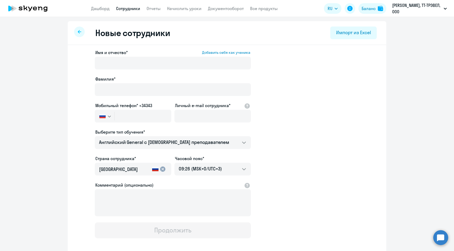
select select "30"
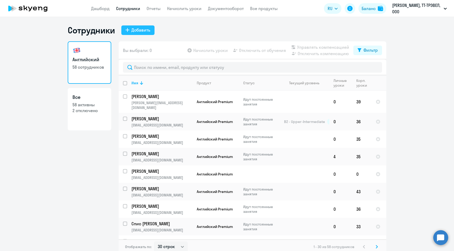
click at [137, 32] on div "Добавить" at bounding box center [140, 30] width 19 height 6
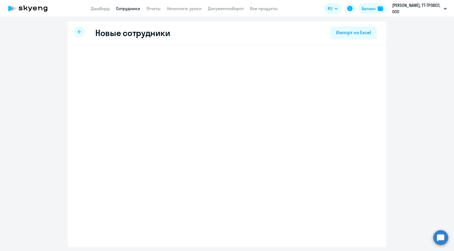
select select "english_adult_native_speaker"
select select "3"
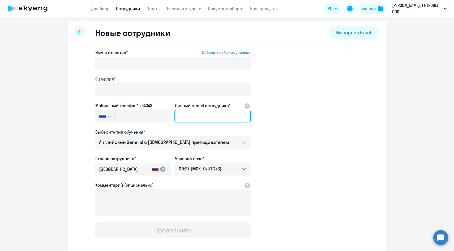
click at [190, 118] on input "Личный e-mail сотрудника*" at bounding box center [212, 116] width 76 height 13
paste input "[EMAIL_ADDRESS][DOMAIN_NAME]"
type input "[EMAIL_ADDRESS][DOMAIN_NAME]"
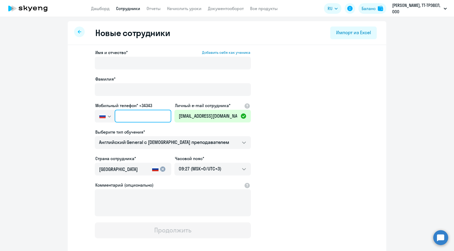
click at [143, 115] on input "text" at bounding box center [143, 116] width 57 height 13
paste input "[PHONE_NUMBER]"
type input "[PHONE_NUMBER]"
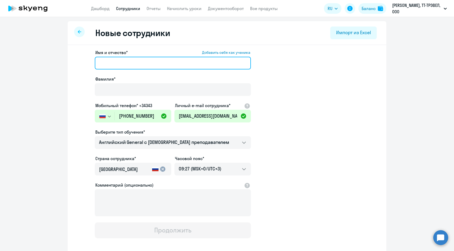
click at [152, 59] on input "Имя и отчество* Добавить себя как ученика" at bounding box center [173, 63] width 156 height 13
paste input "[PERSON_NAME]"
drag, startPoint x: 119, startPoint y: 62, endPoint x: 66, endPoint y: 60, distance: 52.8
click at [66, 60] on ng-component "Новые сотрудники Импорт из Excel Имя и отчество* Добавить себя как ученика [PER…" at bounding box center [227, 149] width 454 height 257
type input "Дарья"
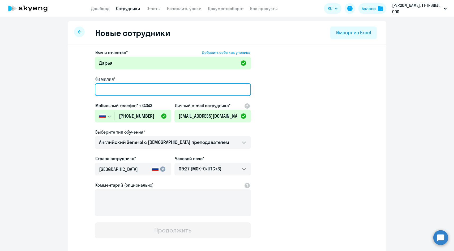
click at [122, 87] on input "Фамилия*" at bounding box center [173, 89] width 156 height 13
paste input "[PERSON_NAME]"
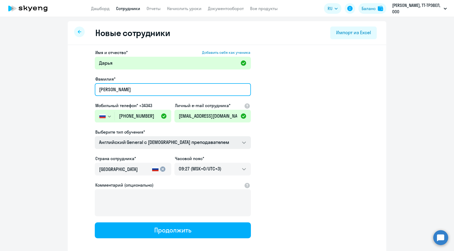
type input "[PERSON_NAME]"
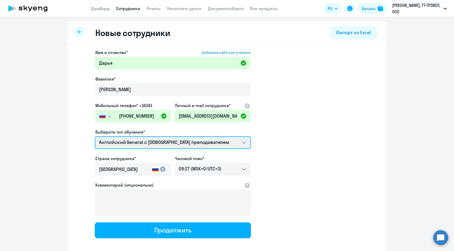
click at [116, 145] on select "Английский General с [DEMOGRAPHIC_DATA] преподавателем Премиум [DEMOGRAPHIC_DAT…" at bounding box center [173, 142] width 156 height 13
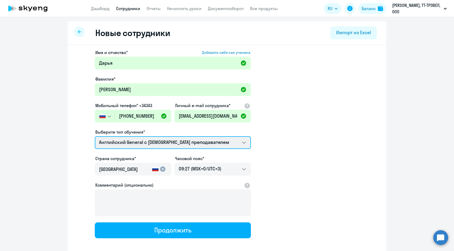
select select "english_adult_not_native_speaker_premium"
click at [95, 136] on select "Английский General с [DEMOGRAPHIC_DATA] преподавателем Премиум [DEMOGRAPHIC_DAT…" at bounding box center [173, 142] width 156 height 13
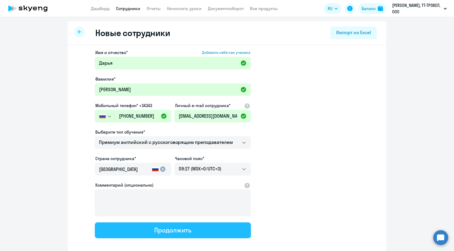
click at [131, 230] on button "Продолжить" at bounding box center [173, 231] width 156 height 16
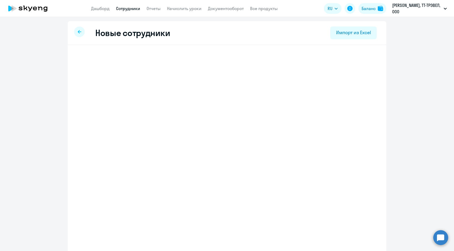
select select "english_adult_not_native_speaker_premium"
select select "3"
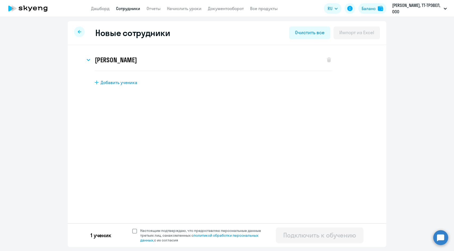
click at [152, 229] on span "Настоящим подтверждаю, что предоставляю персональные данные третьих лиц, ознако…" at bounding box center [203, 235] width 127 height 14
click at [132, 228] on input "Настоящим подтверждаю, что предоставляю персональные данные третьих лиц, ознако…" at bounding box center [132, 228] width 0 height 0
checkbox input "true"
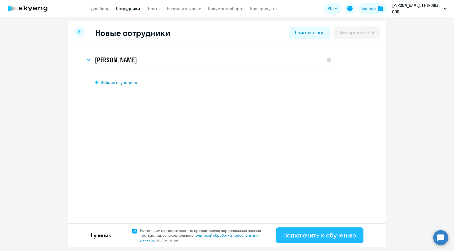
click at [299, 236] on div "Подключить к обучению" at bounding box center [319, 235] width 73 height 8
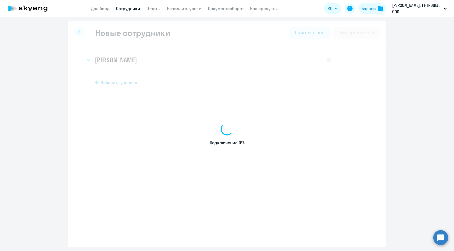
select select "english_adult_native_speaker"
select select "3"
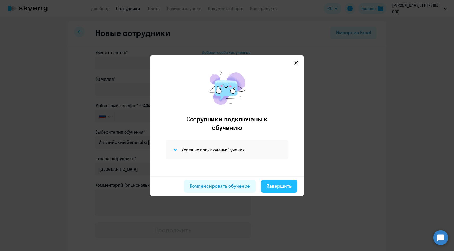
click at [280, 187] on div "Завершить" at bounding box center [279, 186] width 25 height 7
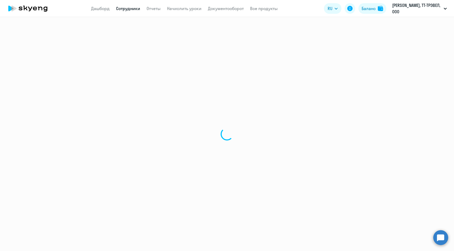
select select "30"
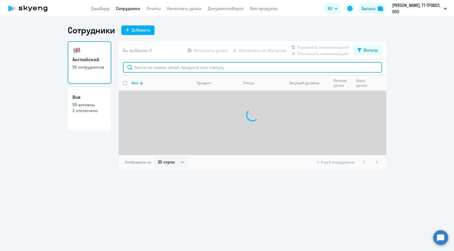
click at [162, 68] on input "text" at bounding box center [252, 67] width 259 height 11
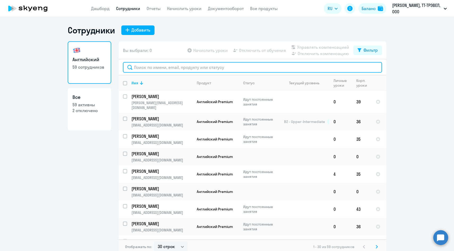
paste input "[PERSON_NAME]"
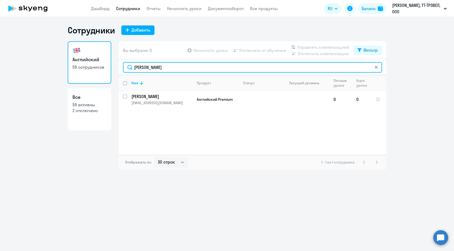
type input "[PERSON_NAME]"
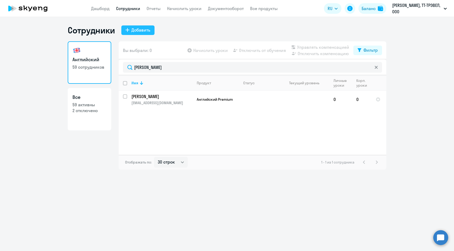
click at [131, 27] on button "Добавить" at bounding box center [137, 30] width 33 height 10
select select "english_adult_native_speaker"
select select "3"
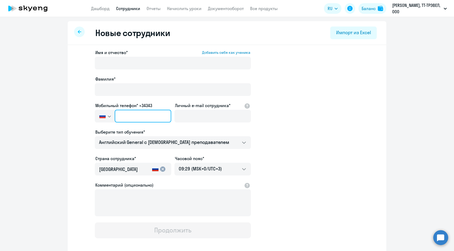
click at [148, 116] on input "text" at bounding box center [143, 116] width 57 height 13
paste input "[PHONE_NUMBER]"
type input "[PHONE_NUMBER]"
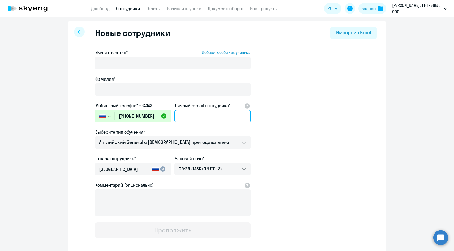
click at [200, 116] on input "Личный e-mail сотрудника*" at bounding box center [212, 116] width 76 height 13
paste input "[EMAIL_ADDRESS][DOMAIN_NAME]"
type input "[EMAIL_ADDRESS][DOMAIN_NAME]"
click at [129, 70] on div at bounding box center [173, 71] width 156 height 2
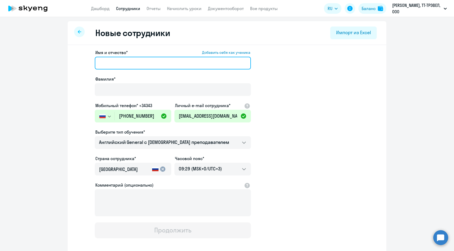
click at [127, 63] on input "Имя и отчество* Добавить себя как ученика" at bounding box center [173, 63] width 156 height 13
paste input "[PERSON_NAME]"
drag, startPoint x: 126, startPoint y: 63, endPoint x: 66, endPoint y: 59, distance: 60.1
click at [66, 59] on ng-component "Новые сотрудники Импорт из Excel Имя и отчество* Добавить себя как ученика [PER…" at bounding box center [227, 149] width 454 height 257
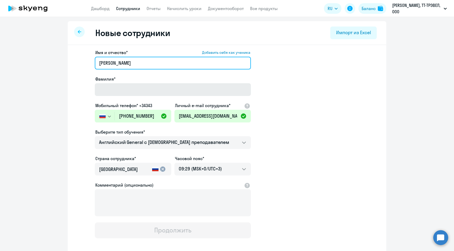
type input "[PERSON_NAME]"
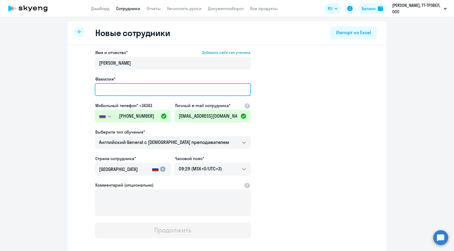
click at [125, 87] on input "Фамилия*" at bounding box center [173, 89] width 156 height 13
paste input "Апостолова"
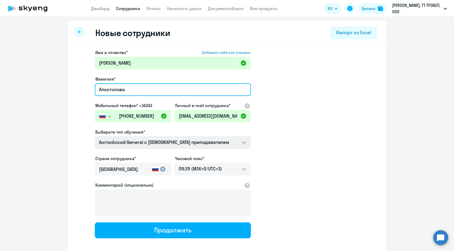
type input "Апостолова"
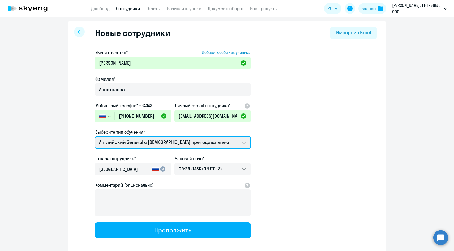
click at [113, 139] on select "Английский General с [DEMOGRAPHIC_DATA] преподавателем Премиум [DEMOGRAPHIC_DAT…" at bounding box center [173, 142] width 156 height 13
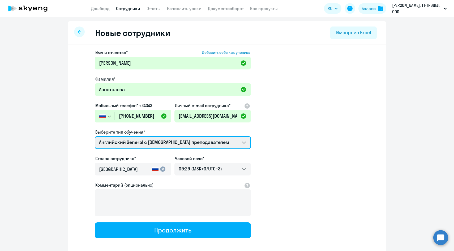
select select "english_adult_not_native_speaker_premium"
click at [95, 136] on select "Английский General с [DEMOGRAPHIC_DATA] преподавателем Премиум [DEMOGRAPHIC_DAT…" at bounding box center [173, 142] width 156 height 13
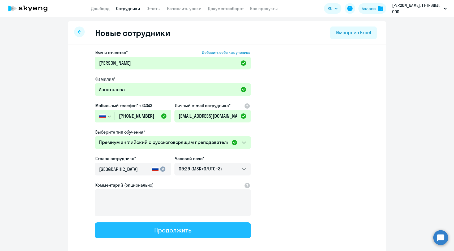
click at [135, 229] on button "Продолжить" at bounding box center [173, 231] width 156 height 16
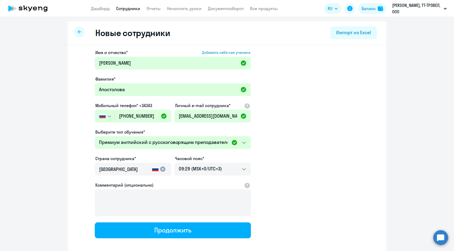
select select "english_adult_not_native_speaker_premium"
select select "3"
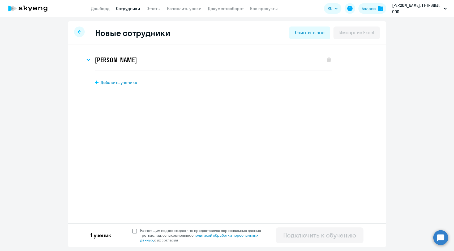
click at [156, 230] on span "Настоящим подтверждаю, что предоставляю персональные данные третьих лиц, ознако…" at bounding box center [203, 235] width 127 height 14
click at [132, 228] on input "Настоящим подтверждаю, что предоставляю персональные данные третьих лиц, ознако…" at bounding box center [132, 228] width 0 height 0
checkbox input "true"
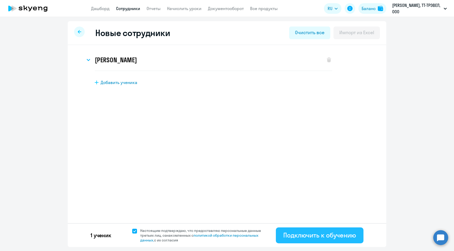
click at [304, 236] on div "Подключить к обучению" at bounding box center [319, 235] width 73 height 8
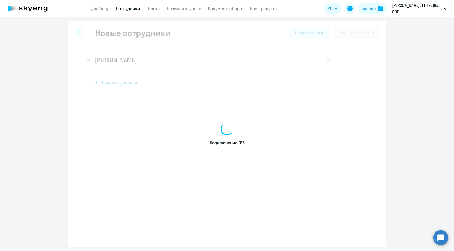
select select "english_adult_native_speaker"
select select "3"
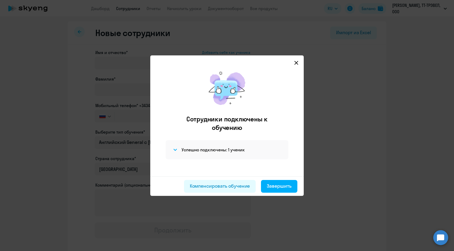
click at [295, 63] on icon at bounding box center [296, 63] width 4 height 4
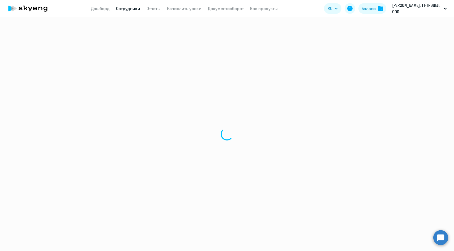
select select "30"
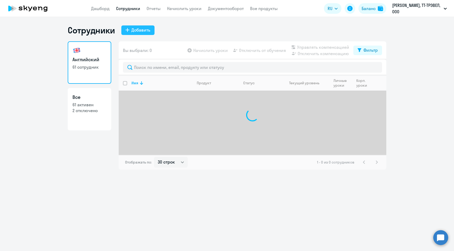
click at [140, 30] on div "Добавить" at bounding box center [140, 30] width 19 height 6
select select "english_adult_native_speaker"
select select "3"
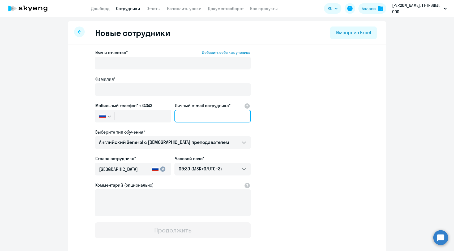
click at [189, 118] on input "Личный e-mail сотрудника*" at bounding box center [212, 116] width 76 height 13
paste input "[EMAIL_ADDRESS][DOMAIN_NAME]"
type input "[EMAIL_ADDRESS][DOMAIN_NAME]"
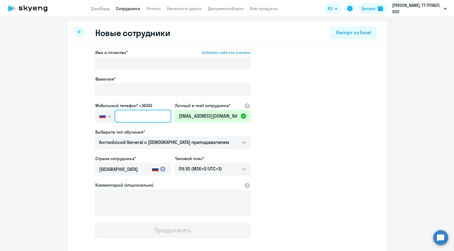
click at [138, 118] on input "text" at bounding box center [143, 116] width 57 height 13
paste input "[PHONE_NUMBER]"
type input "[PHONE_NUMBER]"
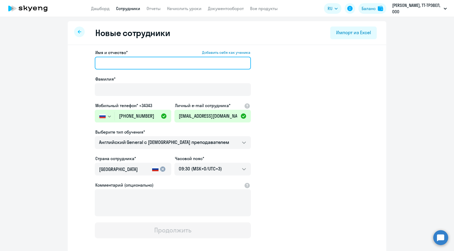
click at [141, 61] on input "Имя и отчество* Добавить себя как ученика" at bounding box center [173, 63] width 156 height 13
paste input "[PERSON_NAME]"
click at [136, 66] on input "[PERSON_NAME]" at bounding box center [173, 63] width 156 height 13
type input "Виктория"
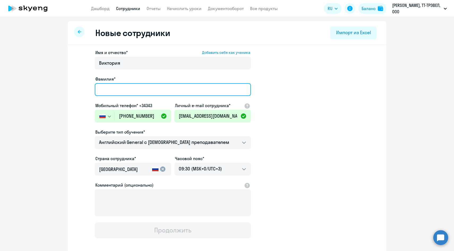
click at [127, 91] on input "Фамилия*" at bounding box center [173, 89] width 156 height 13
paste input "[PERSON_NAME]"
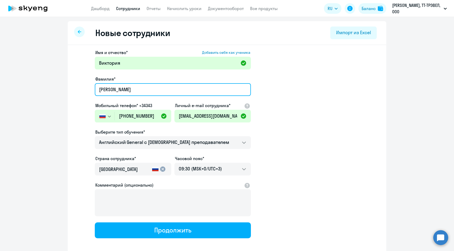
scroll to position [27, 0]
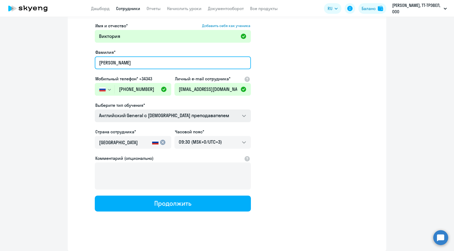
type input "[PERSON_NAME]"
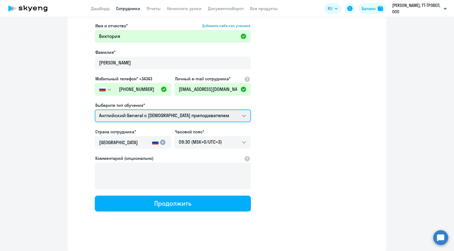
click at [132, 113] on select "Английский General с [DEMOGRAPHIC_DATA] преподавателем Премиум [DEMOGRAPHIC_DAT…" at bounding box center [173, 116] width 156 height 13
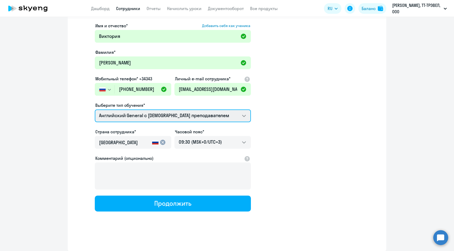
select select "english_adult_not_native_speaker_premium"
click at [95, 110] on select "Английский General с [DEMOGRAPHIC_DATA] преподавателем Премиум [DEMOGRAPHIC_DAT…" at bounding box center [173, 116] width 156 height 13
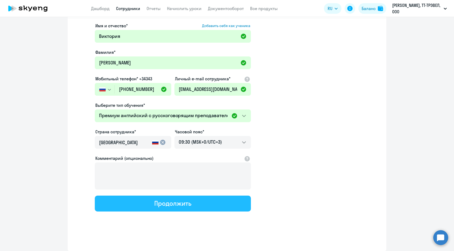
click at [132, 203] on button "Продолжить" at bounding box center [173, 204] width 156 height 16
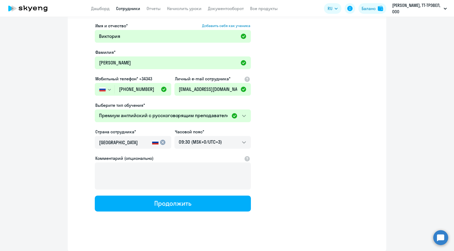
select select "english_adult_not_native_speaker_premium"
select select "3"
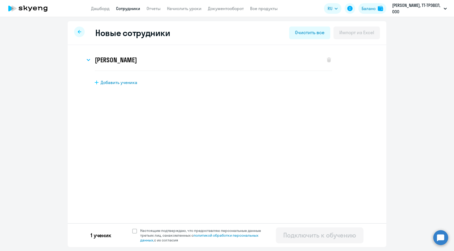
scroll to position [0, 0]
click at [145, 232] on span "Настоящим подтверждаю, что предоставляю персональные данные третьих лиц, ознако…" at bounding box center [203, 235] width 127 height 14
click at [132, 228] on input "Настоящим подтверждаю, что предоставляю персональные данные третьих лиц, ознако…" at bounding box center [132, 228] width 0 height 0
checkbox input "true"
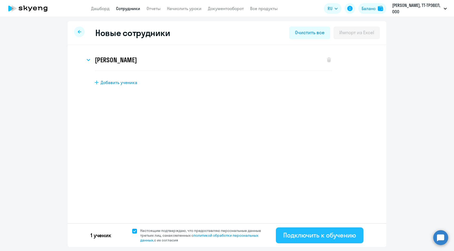
click at [297, 236] on div "Подключить к обучению" at bounding box center [319, 235] width 73 height 8
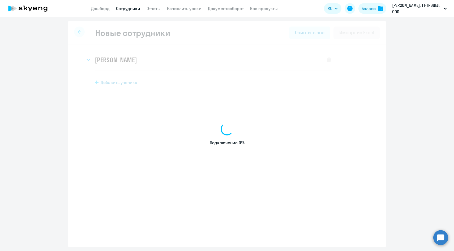
select select "english_adult_native_speaker"
select select "3"
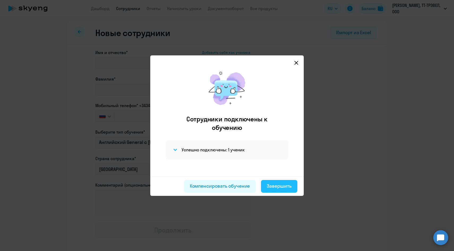
click at [282, 188] on div "Завершить" at bounding box center [279, 186] width 25 height 7
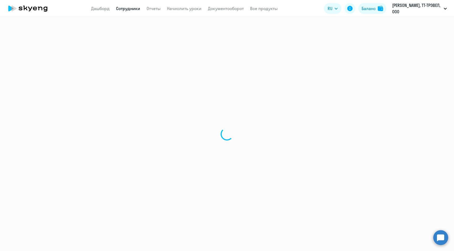
select select "30"
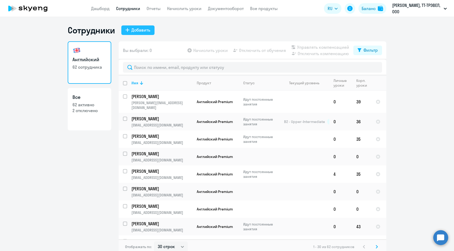
click at [136, 27] on div "Добавить" at bounding box center [140, 30] width 19 height 6
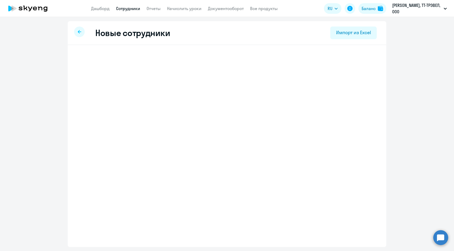
select select "english_adult_native_speaker"
select select "3"
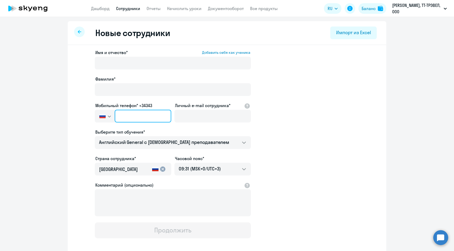
click at [160, 115] on input "text" at bounding box center [143, 116] width 57 height 13
paste input "[PHONE_NUMBER]"
type input "[PHONE_NUMBER]"
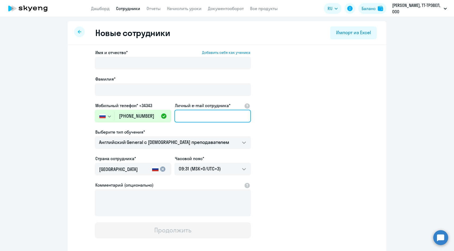
click at [190, 116] on input "Личный e-mail сотрудника*" at bounding box center [212, 116] width 76 height 13
paste input "[EMAIL_ADDRESS][DOMAIN_NAME]"
type input "[EMAIL_ADDRESS][DOMAIN_NAME]"
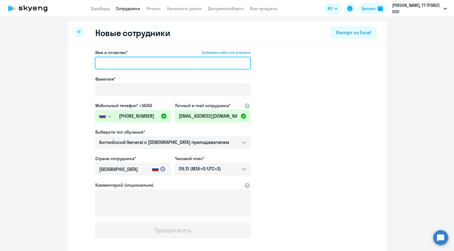
click at [115, 61] on input "Имя и отчество* Добавить себя как ученика" at bounding box center [173, 63] width 156 height 13
paste input "[PERSON_NAME]"
drag, startPoint x: 127, startPoint y: 63, endPoint x: 55, endPoint y: 62, distance: 71.9
click at [55, 62] on ng-component "Новые сотрудники Импорт из Excel Имя и отчество* Добавить себя как ученика [PER…" at bounding box center [227, 149] width 454 height 257
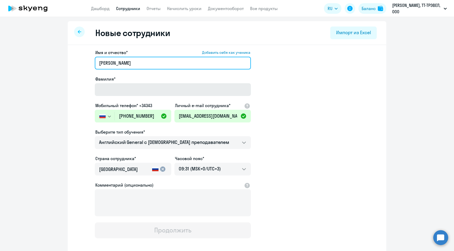
type input "[PERSON_NAME]"
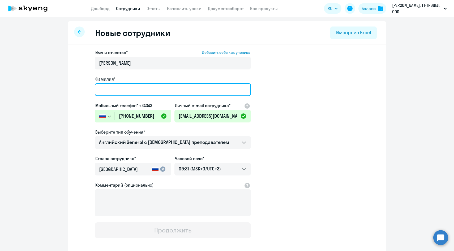
click at [126, 90] on input "Фамилия*" at bounding box center [173, 89] width 156 height 13
paste input "Кособокова"
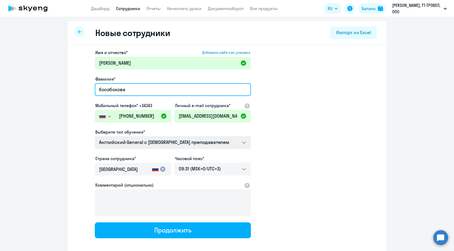
type input "Кособокова"
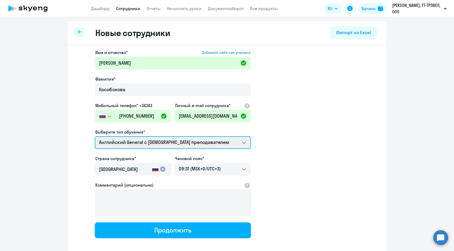
click at [110, 143] on select "Английский General с [DEMOGRAPHIC_DATA] преподавателем Премиум [DEMOGRAPHIC_DAT…" at bounding box center [173, 142] width 156 height 13
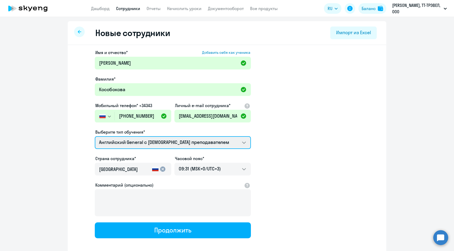
select select "english_adult_not_native_speaker_premium"
click at [95, 136] on select "Английский General с [DEMOGRAPHIC_DATA] преподавателем Премиум [DEMOGRAPHIC_DAT…" at bounding box center [173, 142] width 156 height 13
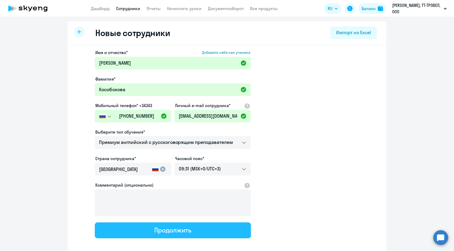
click at [131, 227] on button "Продолжить" at bounding box center [173, 231] width 156 height 16
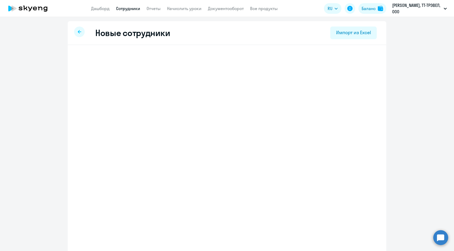
select select "english_adult_not_native_speaker_premium"
select select "3"
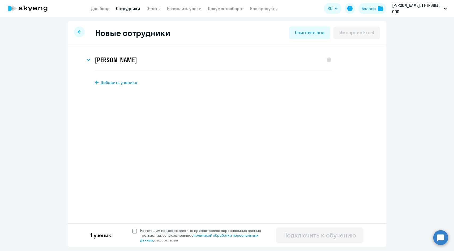
click at [139, 229] on span "Настоящим подтверждаю, что предоставляю персональные данные третьих лиц, ознако…" at bounding box center [202, 235] width 130 height 14
click at [132, 228] on input "Настоящим подтверждаю, что предоставляю персональные данные третьих лиц, ознако…" at bounding box center [132, 228] width 0 height 0
checkbox input "true"
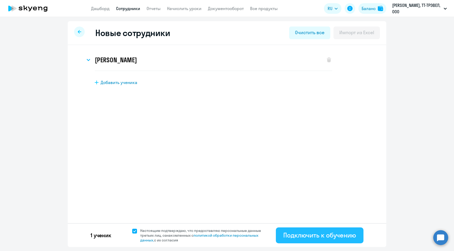
click at [302, 243] on button "Подключить к обучению" at bounding box center [320, 236] width 88 height 16
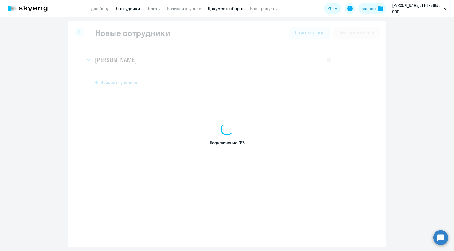
select select "english_adult_native_speaker"
select select "3"
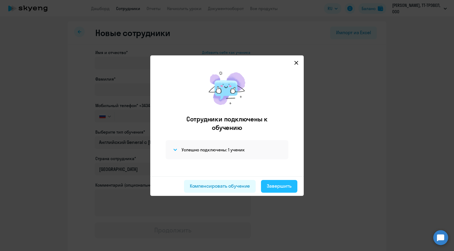
click at [275, 190] on button "Завершить" at bounding box center [279, 186] width 36 height 13
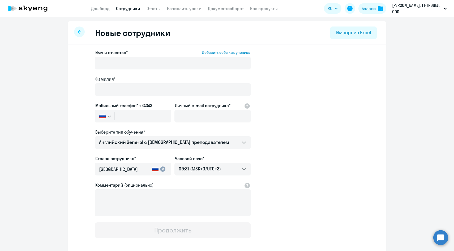
select select "30"
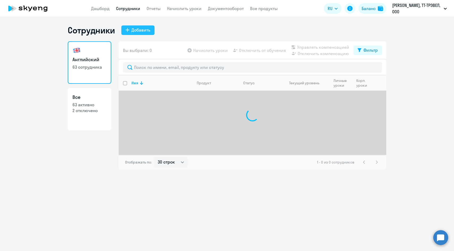
click at [143, 32] on div "Добавить" at bounding box center [140, 30] width 19 height 6
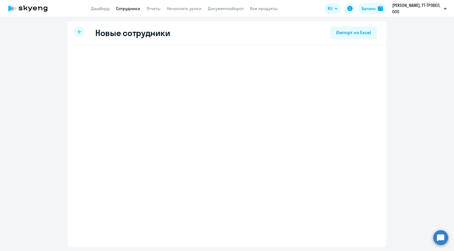
select select "english_adult_native_speaker"
select select "3"
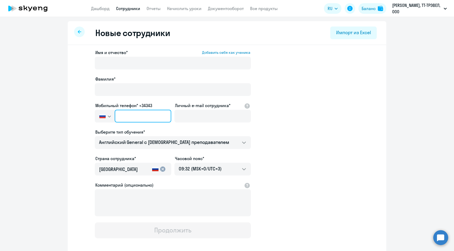
click at [160, 113] on input "text" at bounding box center [143, 116] width 57 height 13
paste input "[PHONE_NUMBER]"
type input "[PHONE_NUMBER]"
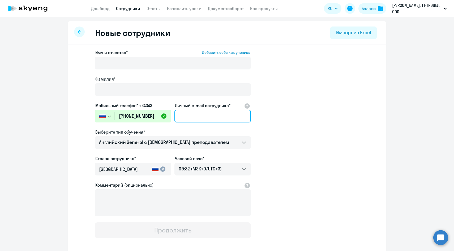
click at [208, 116] on input "Личный e-mail сотрудника*" at bounding box center [212, 116] width 76 height 13
paste input "[EMAIL_ADDRESS][DOMAIN_NAME]"
type input "[EMAIL_ADDRESS][DOMAIN_NAME]"
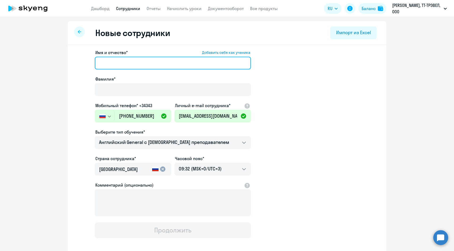
click at [148, 62] on input "Имя и отчество* Добавить себя как ученика" at bounding box center [173, 63] width 156 height 13
paste input "[PERSON_NAME]"
drag, startPoint x: 126, startPoint y: 62, endPoint x: 73, endPoint y: 61, distance: 53.1
click at [73, 61] on div "Имя и отчество* Добавить себя как ученика [PERSON_NAME]* Мобильный телефон* +34…" at bounding box center [227, 161] width 318 height 233
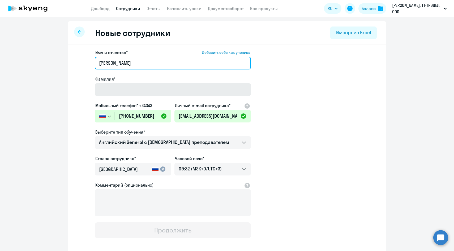
type input "[PERSON_NAME]"
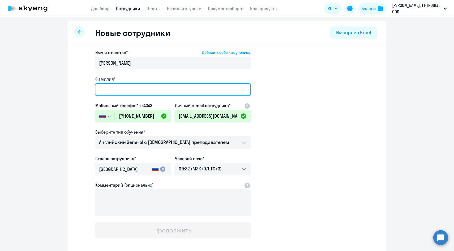
click at [116, 88] on input "Фамилия*" at bounding box center [173, 89] width 156 height 13
paste input "[PERSON_NAME]"
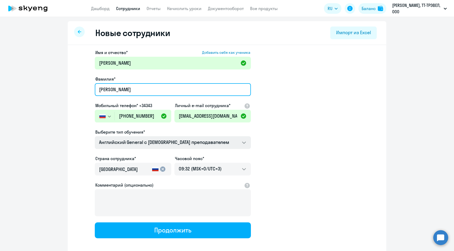
type input "[PERSON_NAME]"
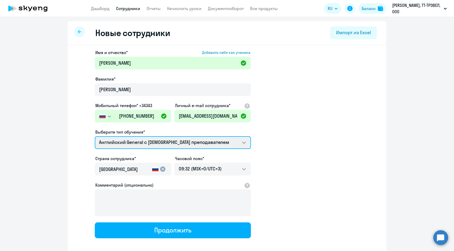
click at [120, 144] on select "Английский General с [DEMOGRAPHIC_DATA] преподавателем Премиум [DEMOGRAPHIC_DAT…" at bounding box center [173, 142] width 156 height 13
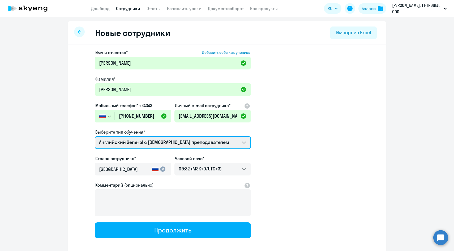
select select "english_adult_not_native_speaker_premium"
click at [95, 136] on select "Английский General с [DEMOGRAPHIC_DATA] преподавателем Премиум [DEMOGRAPHIC_DAT…" at bounding box center [173, 142] width 156 height 13
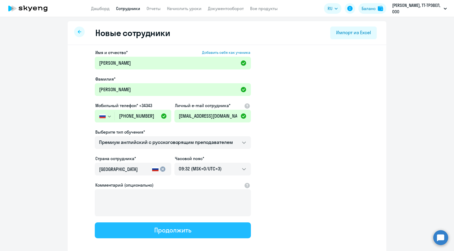
click at [142, 228] on button "Продолжить" at bounding box center [173, 231] width 156 height 16
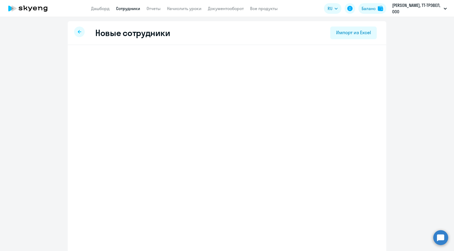
select select "english_adult_not_native_speaker_premium"
select select "3"
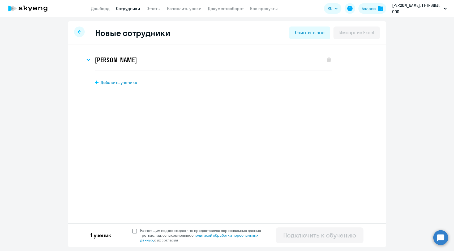
click at [145, 230] on span "Настоящим подтверждаю, что предоставляю персональные данные третьих лиц, ознако…" at bounding box center [203, 235] width 127 height 14
click at [132, 228] on input "Настоящим подтверждаю, что предоставляю персональные данные третьих лиц, ознако…" at bounding box center [132, 228] width 0 height 0
checkbox input "true"
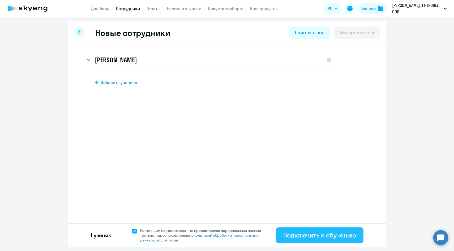
click at [301, 237] on div "Подключить к обучению" at bounding box center [319, 235] width 73 height 8
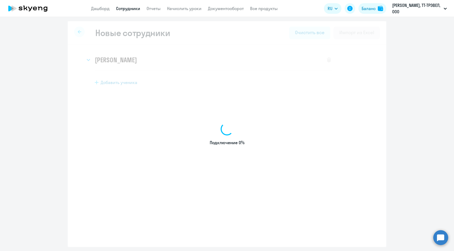
select select "english_adult_native_speaker"
select select "3"
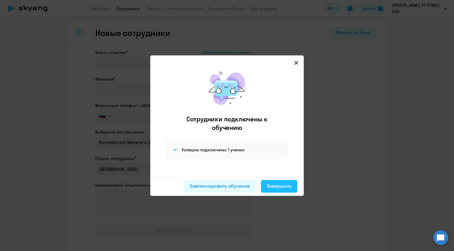
click at [265, 185] on button "Завершить" at bounding box center [279, 186] width 36 height 13
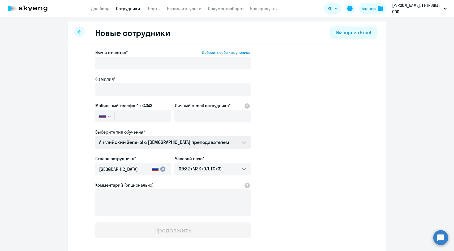
select select "30"
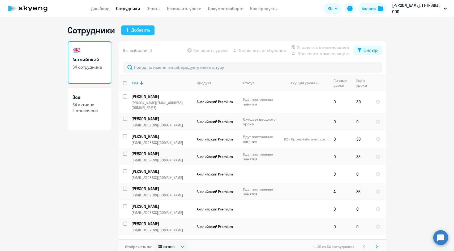
click at [143, 29] on div "Добавить" at bounding box center [140, 30] width 19 height 6
select select "english_adult_native_speaker"
select select "3"
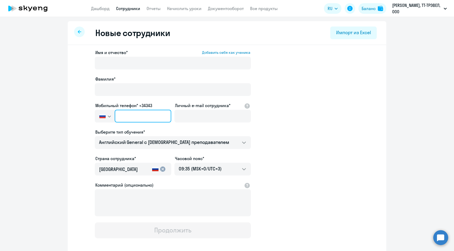
click at [160, 113] on input "text" at bounding box center [143, 116] width 57 height 13
paste input "[PHONE_NUMBER]"
type input "[PHONE_NUMBER]"
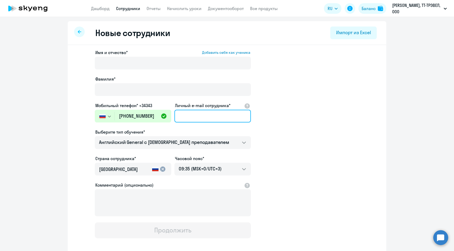
click at [195, 117] on input "Личный e-mail сотрудника*" at bounding box center [212, 116] width 76 height 13
paste input "[EMAIL_ADDRESS][DOMAIN_NAME]"
type input "[EMAIL_ADDRESS][DOMAIN_NAME]"
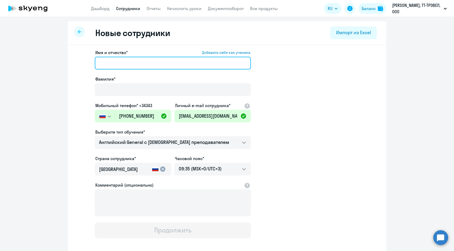
click at [131, 62] on input "Имя и отчество* Добавить себя как ученика" at bounding box center [173, 63] width 156 height 13
paste input "[PERSON_NAME]"
drag, startPoint x: 128, startPoint y: 63, endPoint x: 52, endPoint y: 54, distance: 76.1
click at [53, 55] on ng-component "Новые сотрудники Импорт из Excel Имя и отчество* Добавить себя как ученика [PER…" at bounding box center [227, 149] width 454 height 257
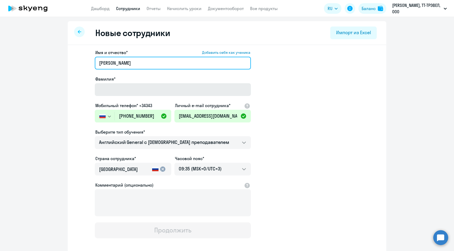
type input "[PERSON_NAME]"
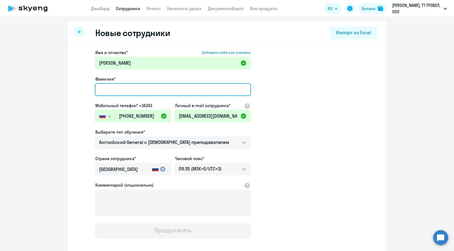
click at [111, 88] on input "Фамилия*" at bounding box center [173, 89] width 156 height 13
paste input "[PERSON_NAME]"
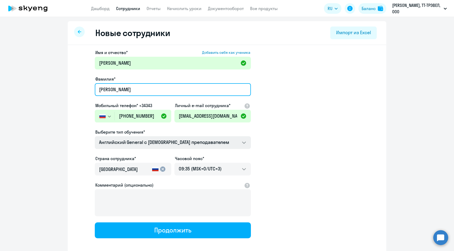
type input "[PERSON_NAME]"
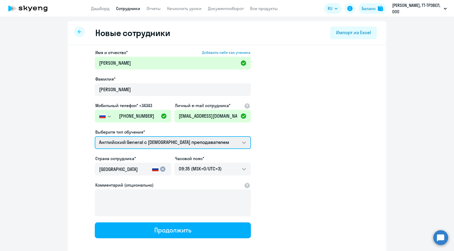
click at [112, 141] on select "Английский General с [DEMOGRAPHIC_DATA] преподавателем Премиум [DEMOGRAPHIC_DAT…" at bounding box center [173, 142] width 156 height 13
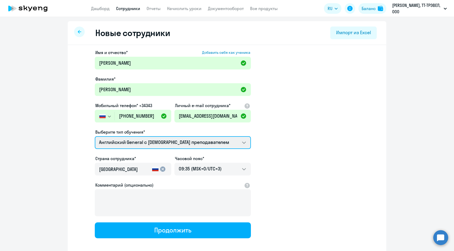
select select "english_adult_not_native_speaker_premium"
click at [95, 136] on select "Английский General с [DEMOGRAPHIC_DATA] преподавателем Премиум [DEMOGRAPHIC_DAT…" at bounding box center [173, 142] width 156 height 13
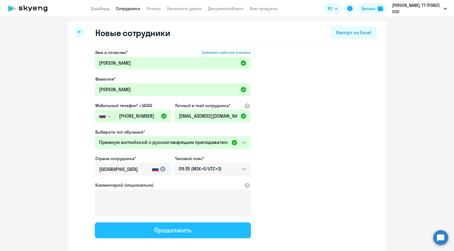
click at [122, 230] on button "Продолжить" at bounding box center [173, 231] width 156 height 16
select select "english_adult_not_native_speaker_premium"
select select "3"
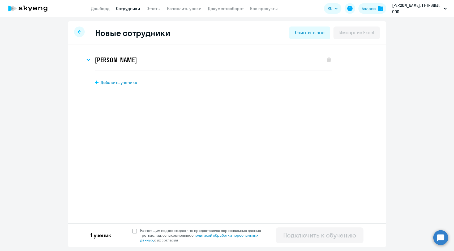
click at [141, 227] on div "1 ученик Настоящим подтверждаю, что предоставляю персональные данные третьих ли…" at bounding box center [227, 235] width 318 height 24
click at [141, 233] on span "Настоящим подтверждаю, что предоставляю персональные данные третьих лиц, ознако…" at bounding box center [203, 235] width 127 height 14
click at [132, 228] on input "Настоящим подтверждаю, что предоставляю персональные данные третьих лиц, ознако…" at bounding box center [132, 228] width 0 height 0
checkbox input "true"
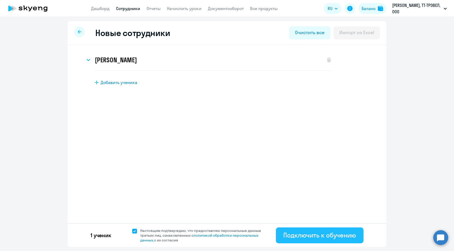
click at [312, 234] on div "Подключить к обучению" at bounding box center [319, 235] width 73 height 8
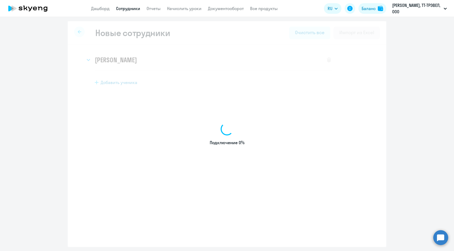
select select "english_adult_native_speaker"
select select "3"
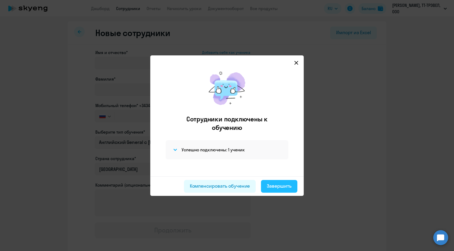
click at [286, 183] on div "Завершить" at bounding box center [279, 186] width 25 height 7
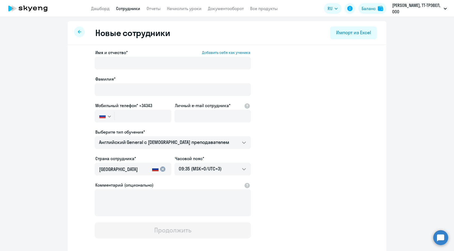
select select "30"
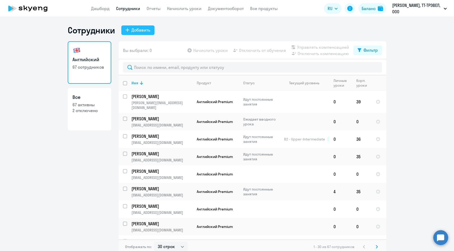
click at [143, 31] on div "Добавить" at bounding box center [140, 30] width 19 height 6
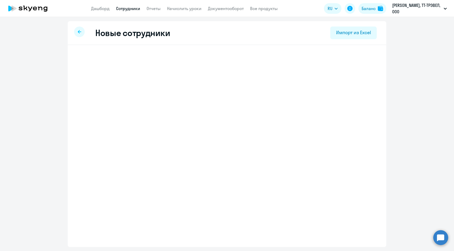
select select "english_adult_native_speaker"
select select "3"
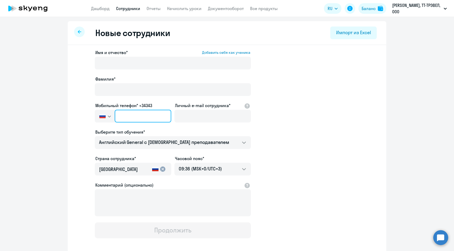
click at [152, 111] on input "text" at bounding box center [143, 116] width 57 height 13
paste input "[PHONE_NUMBER]"
type input "[PHONE_NUMBER]"
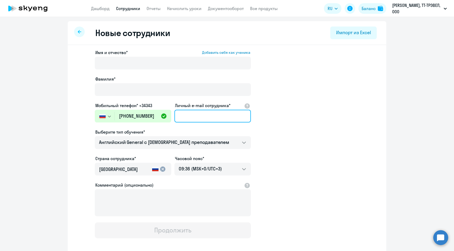
click at [197, 116] on input "Личный e-mail сотрудника*" at bounding box center [212, 116] width 76 height 13
paste input "[EMAIL_ADDRESS][DOMAIN_NAME]"
type input "[EMAIL_ADDRESS][DOMAIN_NAME]"
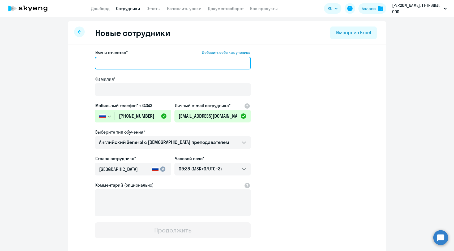
click at [131, 63] on input "Имя и отчество* Добавить себя как ученика" at bounding box center [173, 63] width 156 height 13
paste input "[PERSON_NAME]"
drag, startPoint x: 126, startPoint y: 62, endPoint x: 57, endPoint y: 57, distance: 69.2
click at [57, 57] on ng-component "Новые сотрудники Импорт из Excel Имя и отчество* Добавить себя как ученика [PER…" at bounding box center [227, 149] width 454 height 257
click at [109, 63] on input "АннаАлександровна" at bounding box center [173, 63] width 156 height 13
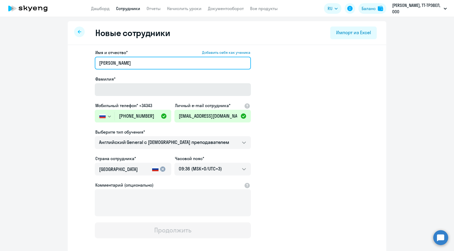
type input "[PERSON_NAME]"
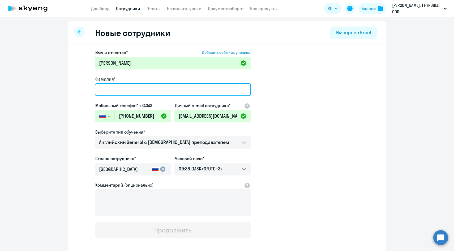
click at [108, 88] on input "Фамилия*" at bounding box center [173, 89] width 156 height 13
paste input "[PERSON_NAME]"
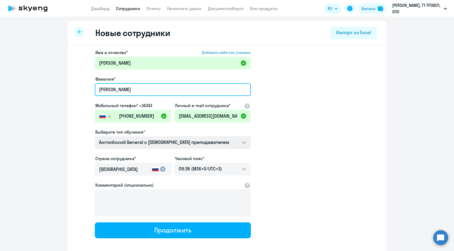
type input "[PERSON_NAME]"
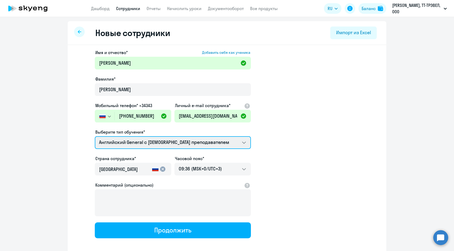
click at [137, 145] on select "Английский General с [DEMOGRAPHIC_DATA] преподавателем Премиум [DEMOGRAPHIC_DAT…" at bounding box center [173, 142] width 156 height 13
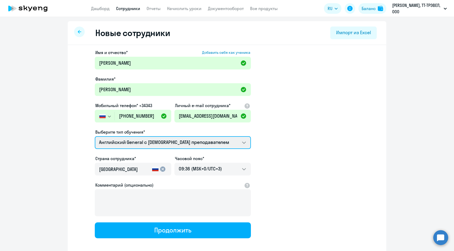
select select "english_adult_not_native_speaker_premium"
click at [95, 136] on select "Английский General с [DEMOGRAPHIC_DATA] преподавателем Премиум [DEMOGRAPHIC_DAT…" at bounding box center [173, 142] width 156 height 13
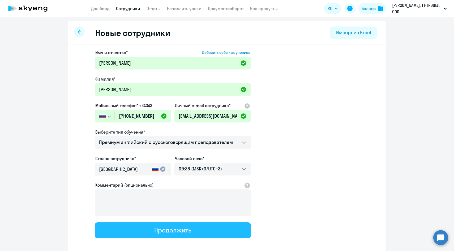
click at [133, 228] on button "Продолжить" at bounding box center [173, 231] width 156 height 16
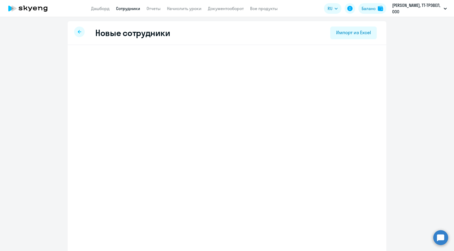
select select "english_adult_not_native_speaker_premium"
select select "3"
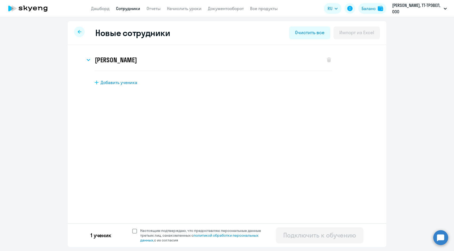
click at [140, 232] on span "Настоящим подтверждаю, что предоставляю персональные данные третьих лиц, ознако…" at bounding box center [203, 235] width 127 height 14
click at [132, 228] on input "Настоящим подтверждаю, что предоставляю персональные данные третьих лиц, ознако…" at bounding box center [132, 228] width 0 height 0
checkbox input "true"
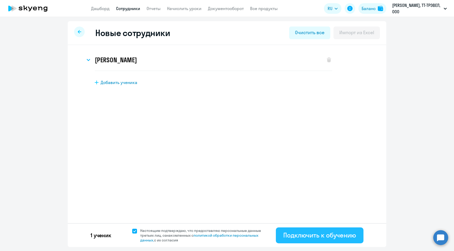
click at [285, 233] on div "Подключить к обучению" at bounding box center [319, 235] width 73 height 8
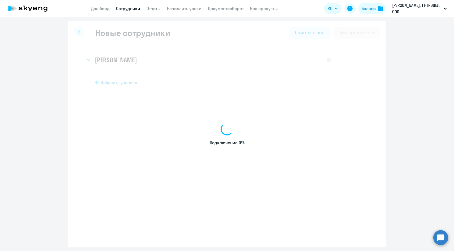
select select "english_adult_native_speaker"
select select "3"
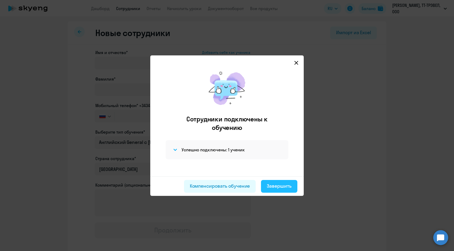
click at [281, 186] on div "Завершить" at bounding box center [279, 186] width 25 height 7
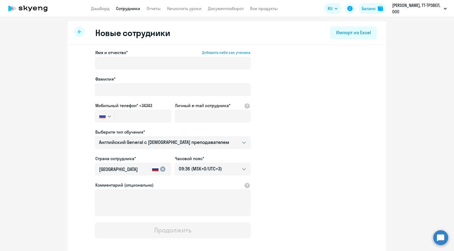
select select "30"
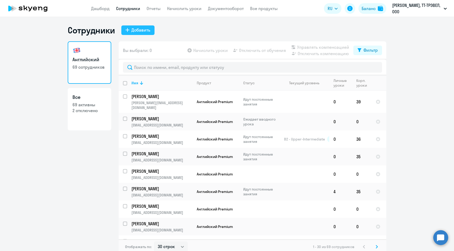
click at [136, 28] on div "Добавить" at bounding box center [140, 30] width 19 height 6
select select "english_adult_native_speaker"
select select "3"
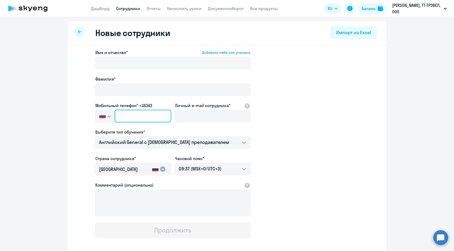
click at [149, 118] on input "text" at bounding box center [143, 116] width 57 height 13
paste input "[PHONE_NUMBER]"
type input "[PHONE_NUMBER]"
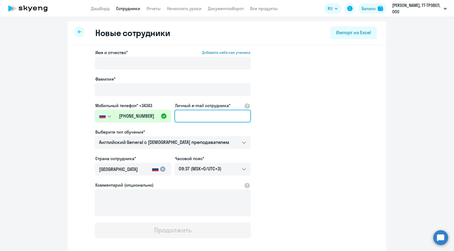
click at [183, 116] on input "Личный e-mail сотрудника*" at bounding box center [212, 116] width 76 height 13
paste input "[EMAIL_ADDRESS][DOMAIN_NAME]"
type input "[EMAIL_ADDRESS][DOMAIN_NAME]"
click at [163, 54] on label "Имя и отчество* Добавить себя как ученика" at bounding box center [172, 52] width 155 height 6
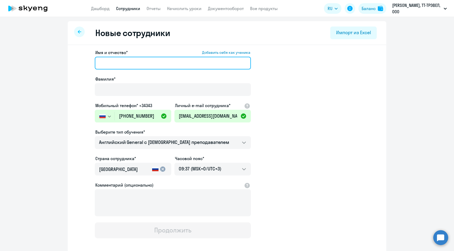
click at [163, 57] on input "Имя и отчество* Добавить себя как ученика" at bounding box center [173, 63] width 156 height 13
paste input "[PERSON_NAME]"
drag, startPoint x: 112, startPoint y: 63, endPoint x: 73, endPoint y: 60, distance: 39.4
click at [73, 61] on div "Имя и отчество* Добавить себя как ученика [PERSON_NAME]* Мобильный телефон* +34…" at bounding box center [227, 161] width 318 height 233
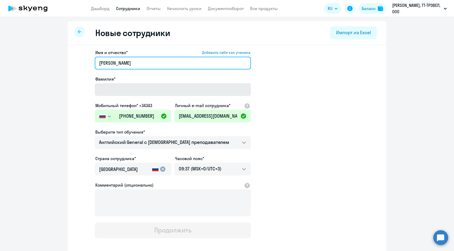
type input "[PERSON_NAME]"
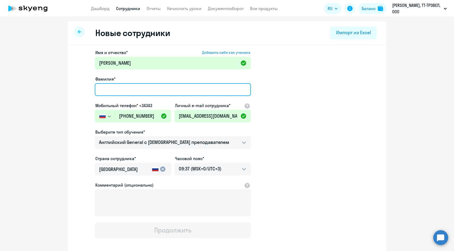
click at [111, 84] on input "Фамилия*" at bounding box center [173, 89] width 156 height 13
paste input "[PERSON_NAME]"
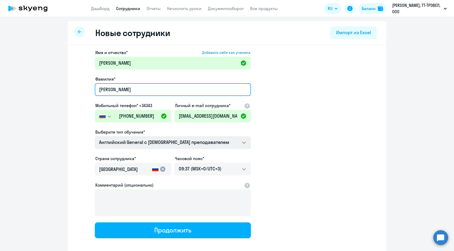
type input "[PERSON_NAME]"
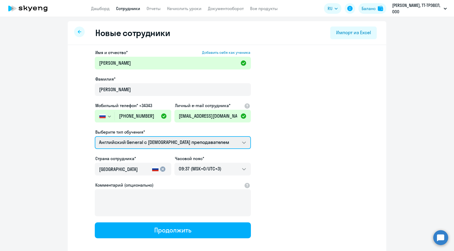
click at [105, 136] on select "Английский General с [DEMOGRAPHIC_DATA] преподавателем Премиум [DEMOGRAPHIC_DAT…" at bounding box center [173, 142] width 156 height 13
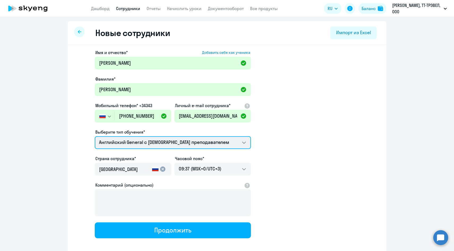
select select "english_adult_not_native_speaker_premium"
click at [95, 136] on select "Английский General с [DEMOGRAPHIC_DATA] преподавателем Премиум [DEMOGRAPHIC_DAT…" at bounding box center [173, 142] width 156 height 13
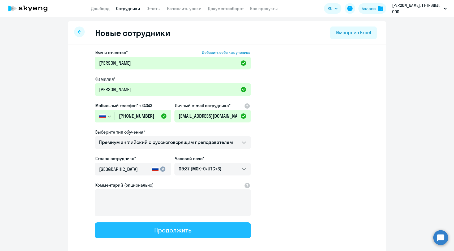
click at [133, 232] on button "Продолжить" at bounding box center [173, 231] width 156 height 16
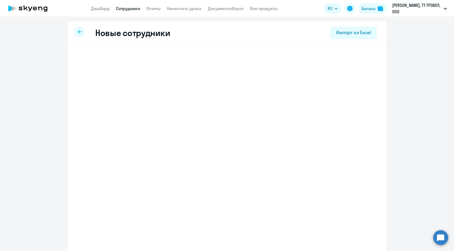
select select "english_adult_not_native_speaker_premium"
select select "3"
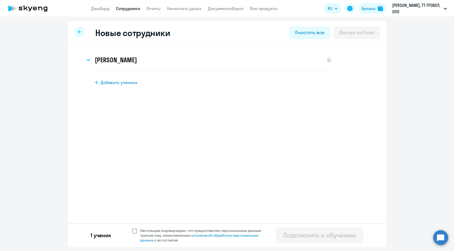
click at [134, 235] on label "Настоящим подтверждаю, что предоставляю персональные данные третьих лиц, ознако…" at bounding box center [199, 235] width 135 height 14
click at [132, 228] on input "Настоящим подтверждаю, что предоставляю персональные данные третьих лиц, ознако…" at bounding box center [132, 228] width 0 height 0
checkbox input "true"
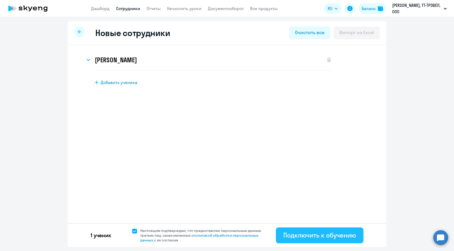
click at [292, 237] on div "Подключить к обучению" at bounding box center [319, 235] width 73 height 8
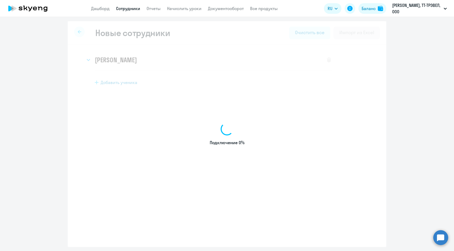
select select "english_adult_native_speaker"
select select "3"
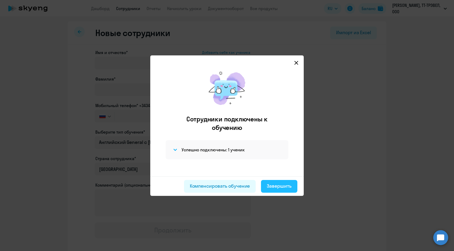
click at [278, 187] on div "Завершить" at bounding box center [279, 186] width 25 height 7
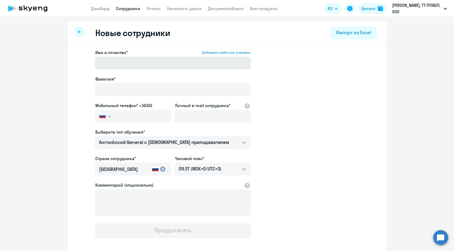
select select "30"
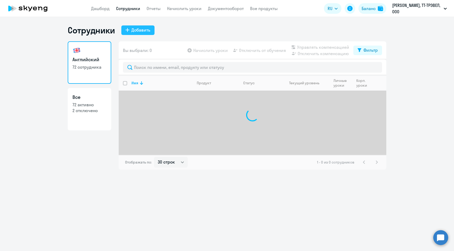
click at [142, 32] on div "Добавить" at bounding box center [140, 30] width 19 height 6
select select "english_adult_native_speaker"
select select "3"
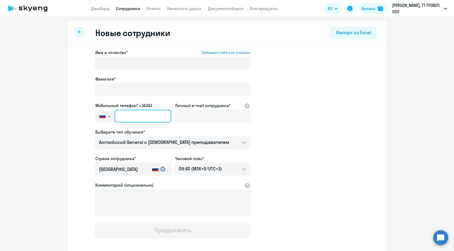
click at [158, 116] on input "text" at bounding box center [143, 116] width 57 height 13
paste input "[PHONE_NUMBER]"
type input "[PHONE_NUMBER]"
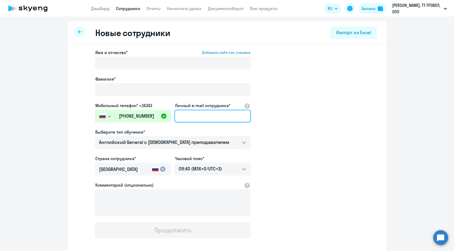
click at [205, 111] on input "Личный e-mail сотрудника*" at bounding box center [212, 116] width 76 height 13
paste input "[EMAIL_ADDRESS][DOMAIN_NAME]"
type input "[EMAIL_ADDRESS][DOMAIN_NAME]"
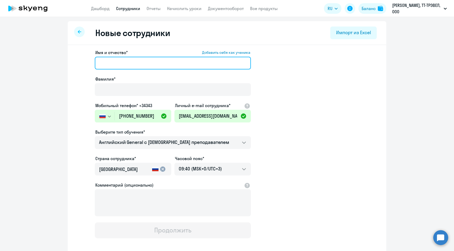
click at [142, 64] on input "Имя и отчество* Добавить себя как ученика" at bounding box center [173, 63] width 156 height 13
paste input "[PERSON_NAME]"
drag, startPoint x: 127, startPoint y: 63, endPoint x: 61, endPoint y: 55, distance: 66.7
click at [61, 55] on ng-component "Новые сотрудники Импорт из Excel Имя и отчество* Добавить себя как ученика [PER…" at bounding box center [227, 149] width 454 height 257
type input "[PERSON_NAME]"
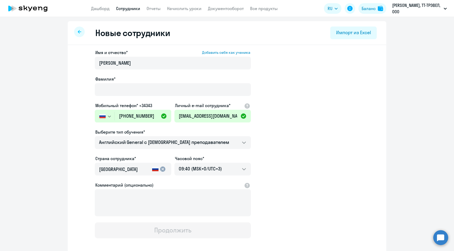
click at [111, 81] on label "Фамилия*" at bounding box center [105, 79] width 20 height 6
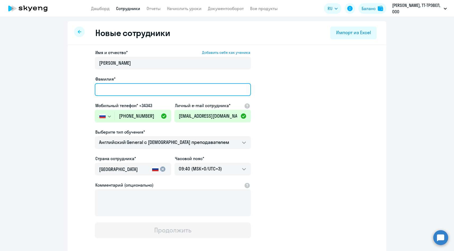
click at [111, 83] on input "Фамилия*" at bounding box center [173, 89] width 156 height 13
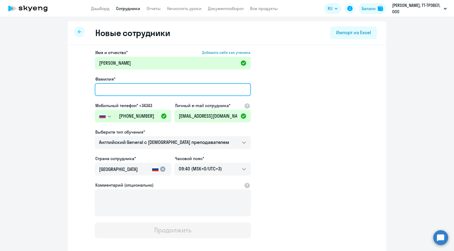
paste input "Зайденварг"
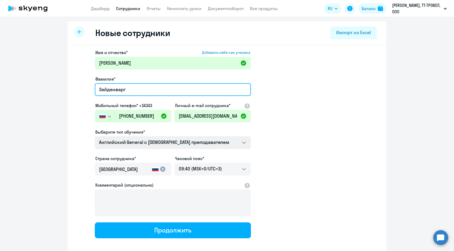
type input "Зайденварг"
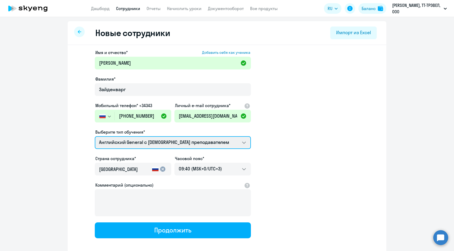
click at [116, 140] on select "Английский General с [DEMOGRAPHIC_DATA] преподавателем Премиум [DEMOGRAPHIC_DAT…" at bounding box center [173, 142] width 156 height 13
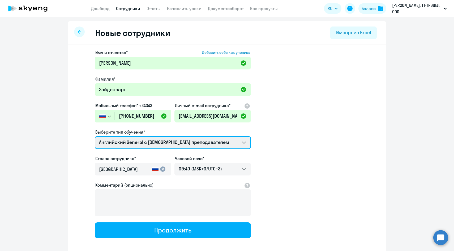
select select "english_adult_not_native_speaker_premium"
click at [95, 136] on select "Английский General с [DEMOGRAPHIC_DATA] преподавателем Премиум [DEMOGRAPHIC_DAT…" at bounding box center [173, 142] width 156 height 13
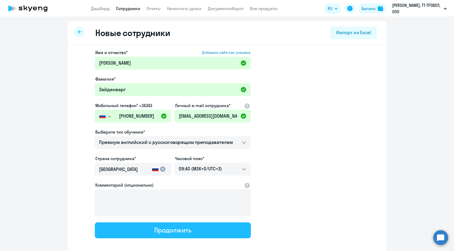
click at [130, 231] on button "Продолжить" at bounding box center [173, 231] width 156 height 16
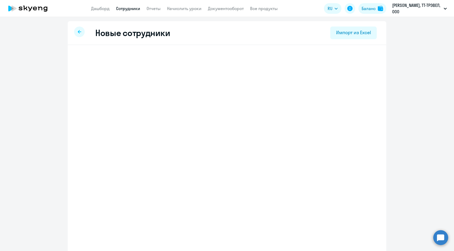
select select "english_adult_not_native_speaker_premium"
select select "3"
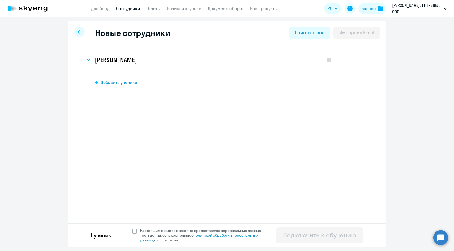
click at [136, 231] on span at bounding box center [134, 231] width 5 height 5
click at [132, 228] on input "Настоящим подтверждаю, что предоставляю персональные данные третьих лиц, ознако…" at bounding box center [132, 228] width 0 height 0
checkbox input "true"
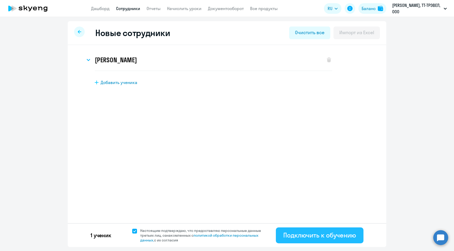
click at [286, 238] on div "Подключить к обучению" at bounding box center [319, 235] width 73 height 8
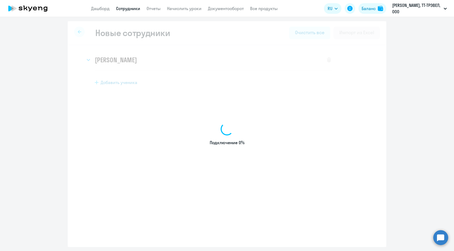
select select "english_adult_native_speaker"
select select "3"
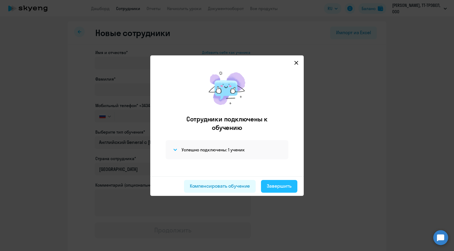
click at [284, 192] on button "Завершить" at bounding box center [279, 186] width 36 height 13
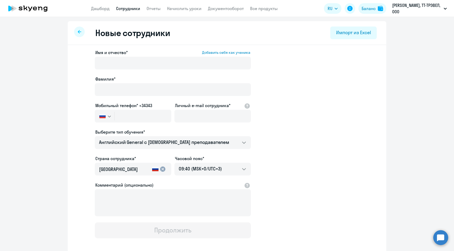
select select "30"
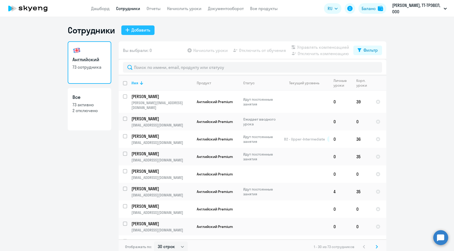
click at [137, 31] on div "Добавить" at bounding box center [140, 30] width 19 height 6
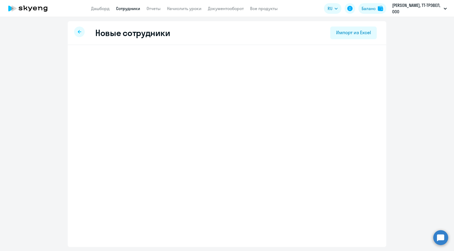
select select "english_adult_native_speaker"
select select "3"
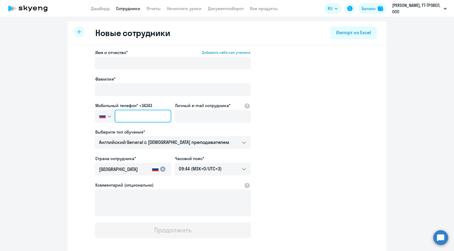
click at [155, 115] on input "text" at bounding box center [143, 116] width 57 height 13
paste input "[PHONE_NUMBER]"
type input "[PHONE_NUMBER]"
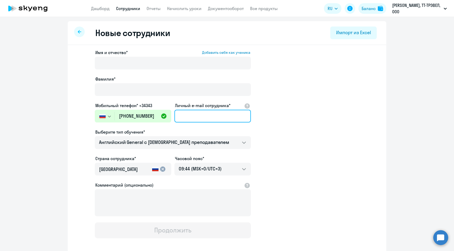
click at [189, 116] on input "Личный e-mail сотрудника*" at bounding box center [212, 116] width 76 height 13
paste input "[EMAIL_ADDRESS][DOMAIN_NAME]"
type input "[EMAIL_ADDRESS][DOMAIN_NAME]"
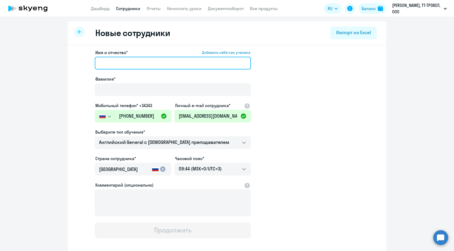
click at [107, 64] on input "Имя и отчество* Добавить себя как ученика" at bounding box center [173, 63] width 156 height 13
paste input "[PERSON_NAME]"
drag, startPoint x: 121, startPoint y: 63, endPoint x: 47, endPoint y: 58, distance: 74.5
click at [47, 58] on ng-component "Новые сотрудники Импорт из Excel Имя и отчество* Добавить себя как ученика [PER…" at bounding box center [227, 149] width 454 height 257
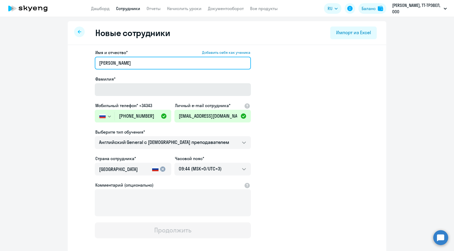
type input "[PERSON_NAME]"
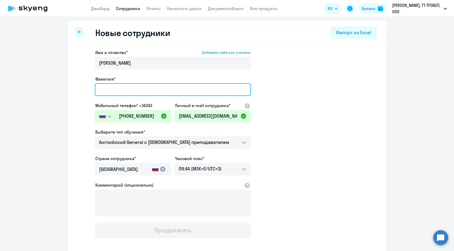
click at [109, 90] on input "Фамилия*" at bounding box center [173, 89] width 156 height 13
paste input "[PERSON_NAME]"
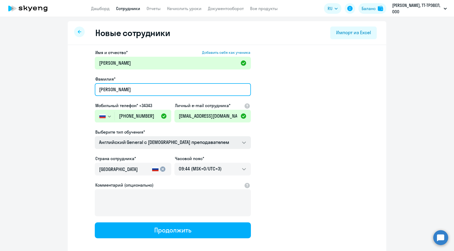
type input "[PERSON_NAME]"
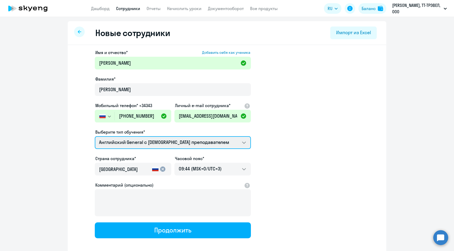
click at [127, 140] on select "Английский General с [DEMOGRAPHIC_DATA] преподавателем Премиум [DEMOGRAPHIC_DAT…" at bounding box center [173, 142] width 156 height 13
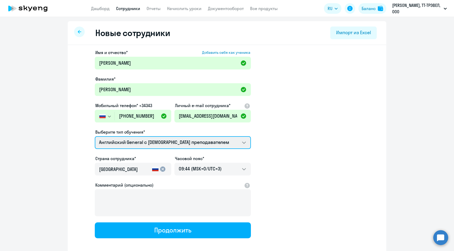
select select "english_adult_not_native_speaker_premium"
click at [95, 136] on select "Английский General с [DEMOGRAPHIC_DATA] преподавателем Премиум [DEMOGRAPHIC_DAT…" at bounding box center [173, 142] width 156 height 13
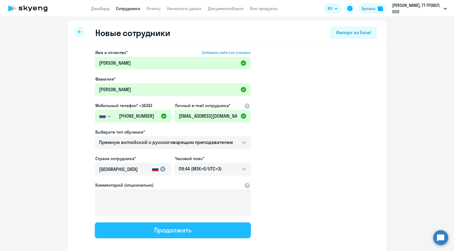
click at [137, 226] on button "Продолжить" at bounding box center [173, 231] width 156 height 16
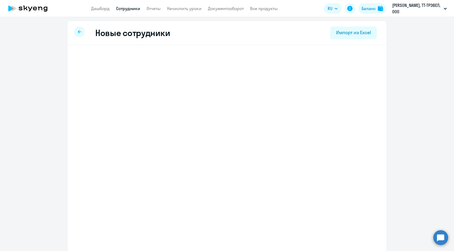
select select "english_adult_not_native_speaker_premium"
select select "3"
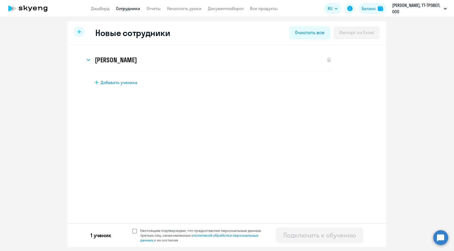
click at [144, 230] on span "Настоящим подтверждаю, что предоставляю персональные данные третьих лиц, ознако…" at bounding box center [203, 235] width 127 height 14
click at [132, 228] on input "Настоящим подтверждаю, что предоставляю персональные данные третьих лиц, ознако…" at bounding box center [132, 228] width 0 height 0
checkbox input "true"
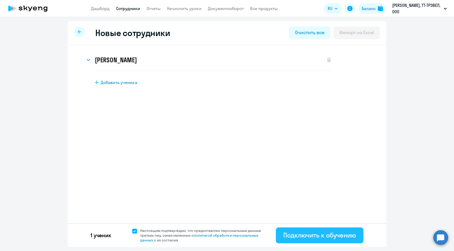
click at [304, 236] on div "Подключить к обучению" at bounding box center [319, 235] width 73 height 8
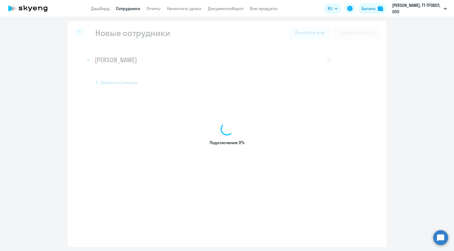
select select "english_adult_native_speaker"
select select "3"
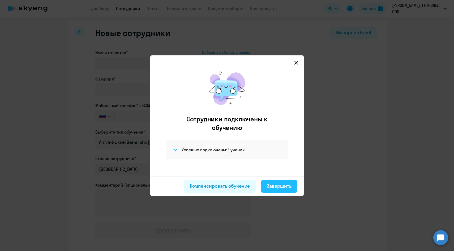
click at [270, 182] on button "Завершить" at bounding box center [279, 186] width 36 height 13
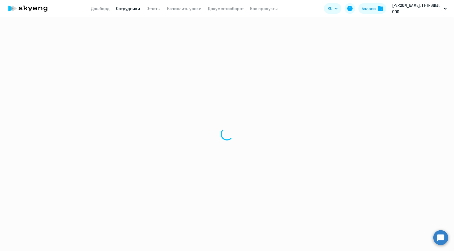
select select "30"
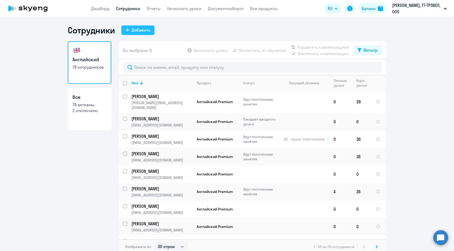
click at [142, 32] on div "Добавить" at bounding box center [140, 30] width 19 height 6
select select "english_adult_native_speaker"
select select "3"
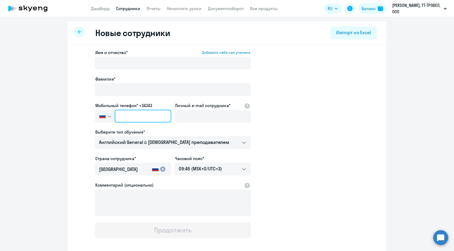
click at [134, 115] on input "text" at bounding box center [143, 116] width 57 height 13
paste input "[PHONE_NUMBER]"
type input "[PHONE_NUMBER]"
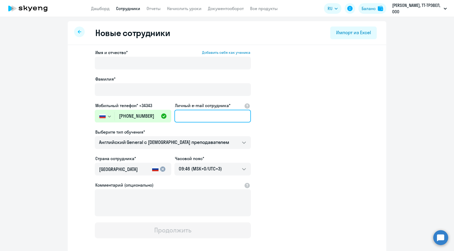
click at [187, 118] on input "Личный e-mail сотрудника*" at bounding box center [212, 116] width 76 height 13
paste input "[EMAIL_ADDRESS][DOMAIN_NAME]"
type input "[EMAIL_ADDRESS][DOMAIN_NAME]"
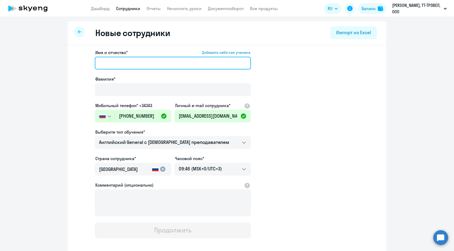
click at [141, 64] on input "Имя и отчество* Добавить себя как ученика" at bounding box center [173, 63] width 156 height 13
paste input "[PERSON_NAME]"
drag, startPoint x: 114, startPoint y: 63, endPoint x: 69, endPoint y: 60, distance: 45.0
click at [69, 60] on div "Имя и отчество* Добавить себя как ученика [PERSON_NAME]* Мобильный телефон* +34…" at bounding box center [227, 161] width 318 height 233
type input "Инна"
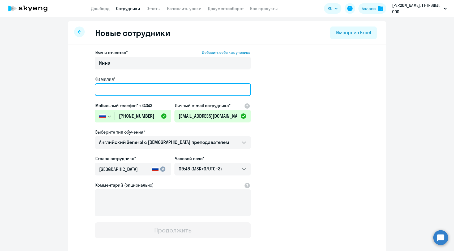
click at [110, 89] on input "Фамилия*" at bounding box center [173, 89] width 156 height 13
paste input "Кроль"
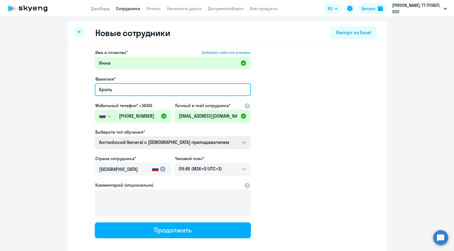
type input "Кроль"
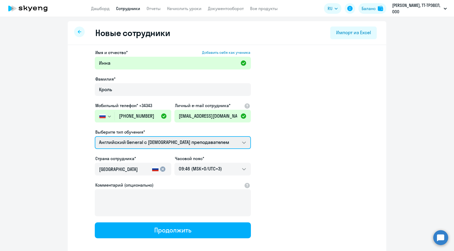
click at [106, 139] on select "Английский General с [DEMOGRAPHIC_DATA] преподавателем Премиум [DEMOGRAPHIC_DAT…" at bounding box center [173, 142] width 156 height 13
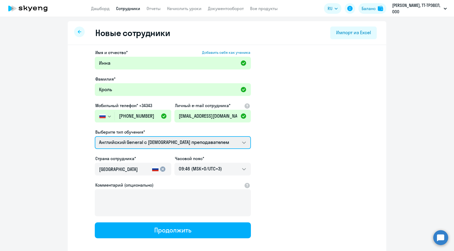
select select "english_adult_not_native_speaker_premium"
click at [95, 136] on select "Английский General с [DEMOGRAPHIC_DATA] преподавателем Премиум [DEMOGRAPHIC_DAT…" at bounding box center [173, 142] width 156 height 13
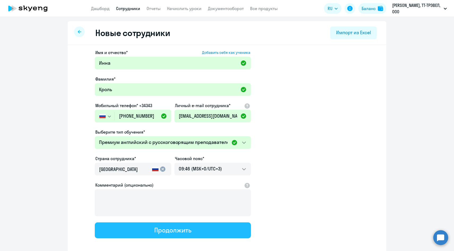
click at [140, 230] on button "Продолжить" at bounding box center [173, 231] width 156 height 16
select select "english_adult_not_native_speaker_premium"
select select "3"
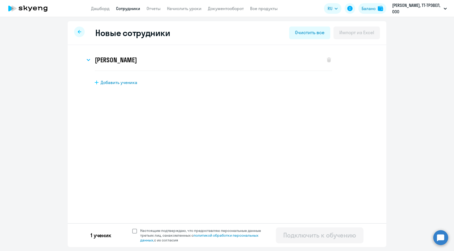
click at [137, 232] on span "Настоящим подтверждаю, что предоставляю персональные данные третьих лиц, ознако…" at bounding box center [202, 235] width 130 height 14
click at [132, 228] on input "Настоящим подтверждаю, что предоставляю персональные данные третьих лиц, ознако…" at bounding box center [132, 228] width 0 height 0
checkbox input "true"
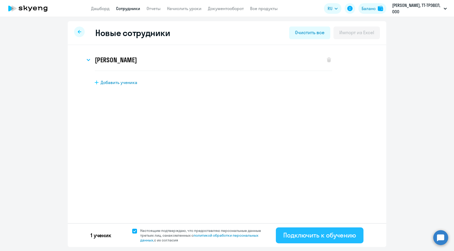
click at [300, 232] on div "Подключить к обучению" at bounding box center [319, 235] width 73 height 8
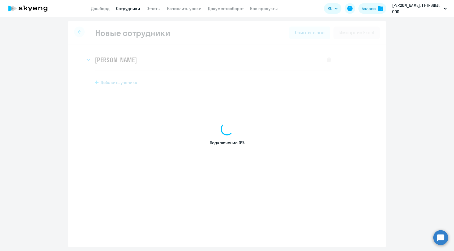
select select "english_adult_native_speaker"
select select "3"
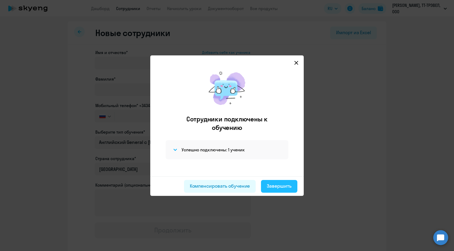
click at [273, 188] on div "Завершить" at bounding box center [279, 186] width 25 height 7
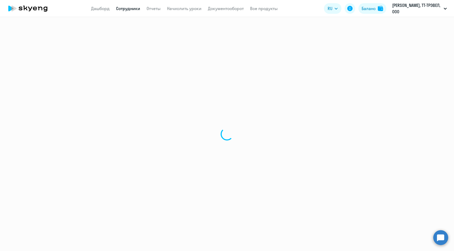
select select "30"
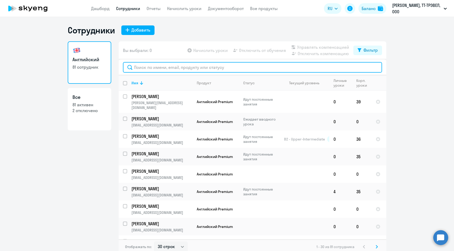
click at [152, 64] on input "text" at bounding box center [252, 67] width 259 height 11
paste input "Кроль"
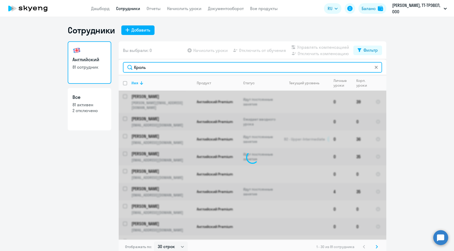
type input "Кроль"
